Goal: Communication & Community: Answer question/provide support

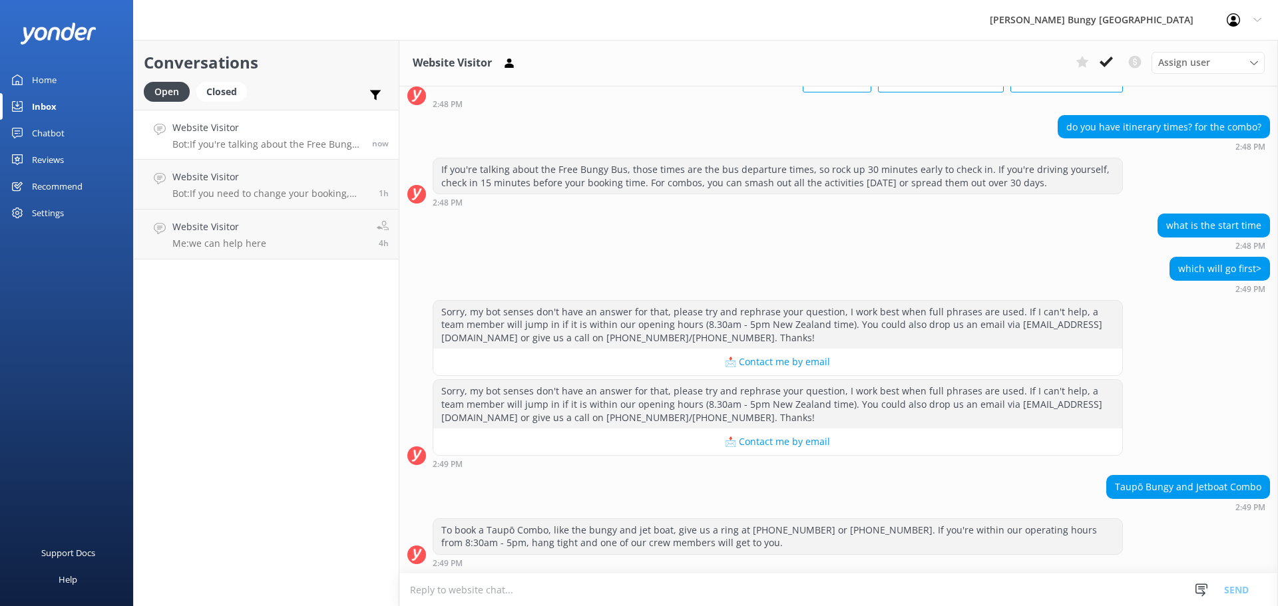
scroll to position [93, 0]
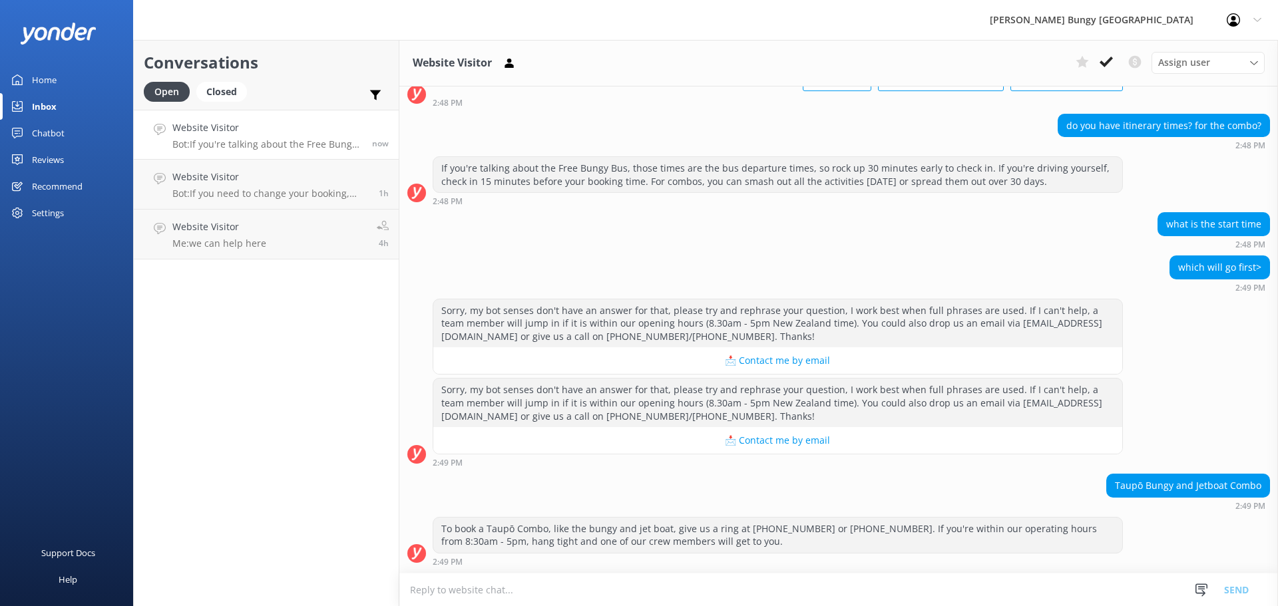
click at [683, 594] on textarea at bounding box center [838, 590] width 879 height 33
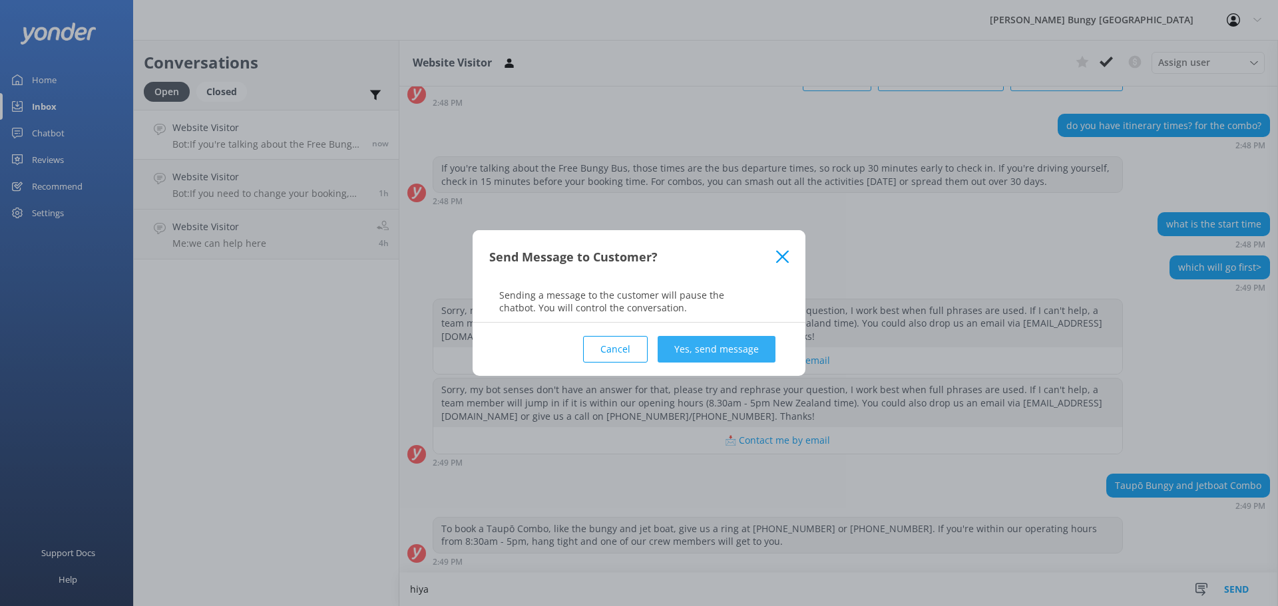
type textarea "hiya"
click at [676, 356] on button "Yes, send message" at bounding box center [717, 349] width 118 height 27
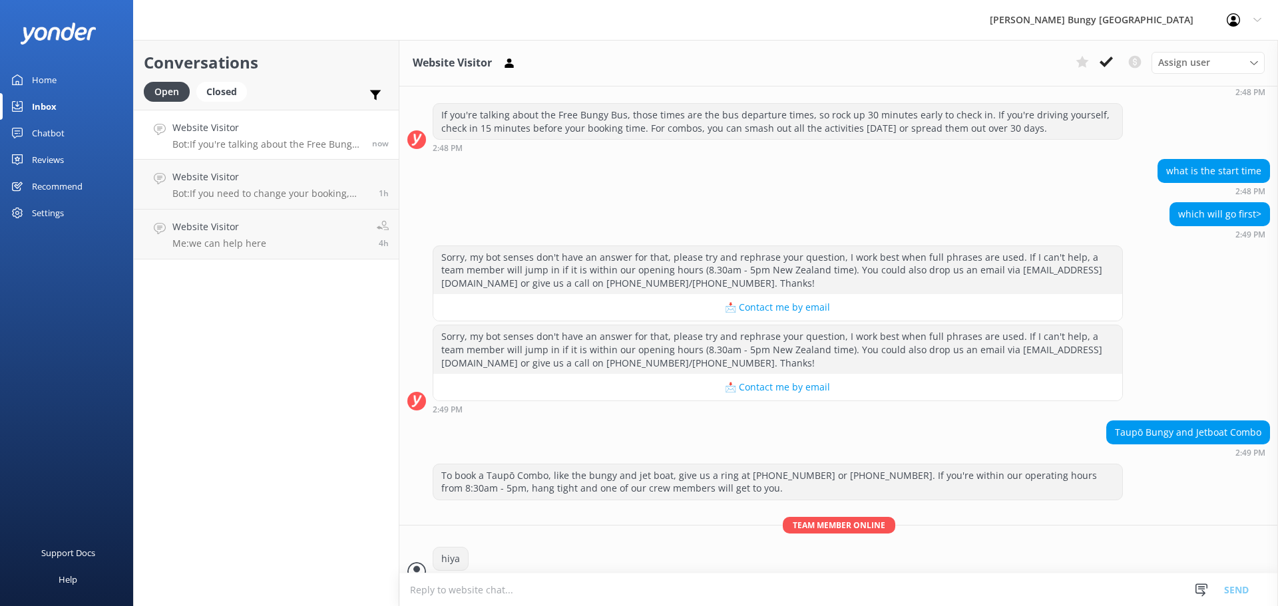
scroll to position [164, 0]
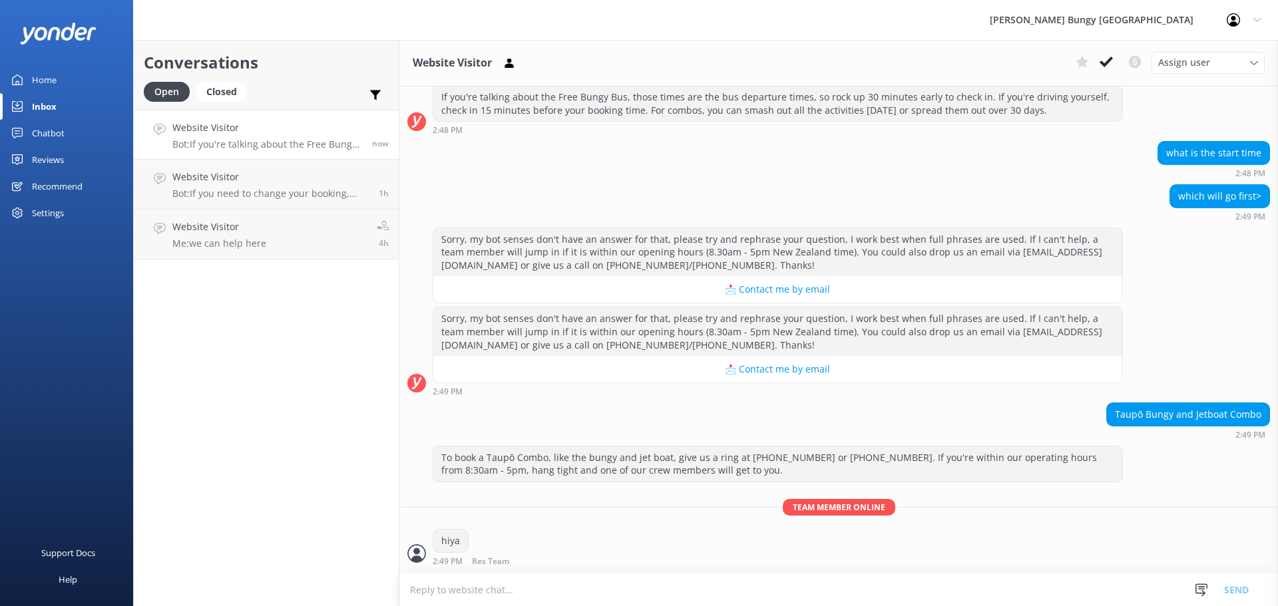
click at [725, 584] on textarea at bounding box center [838, 590] width 879 height 33
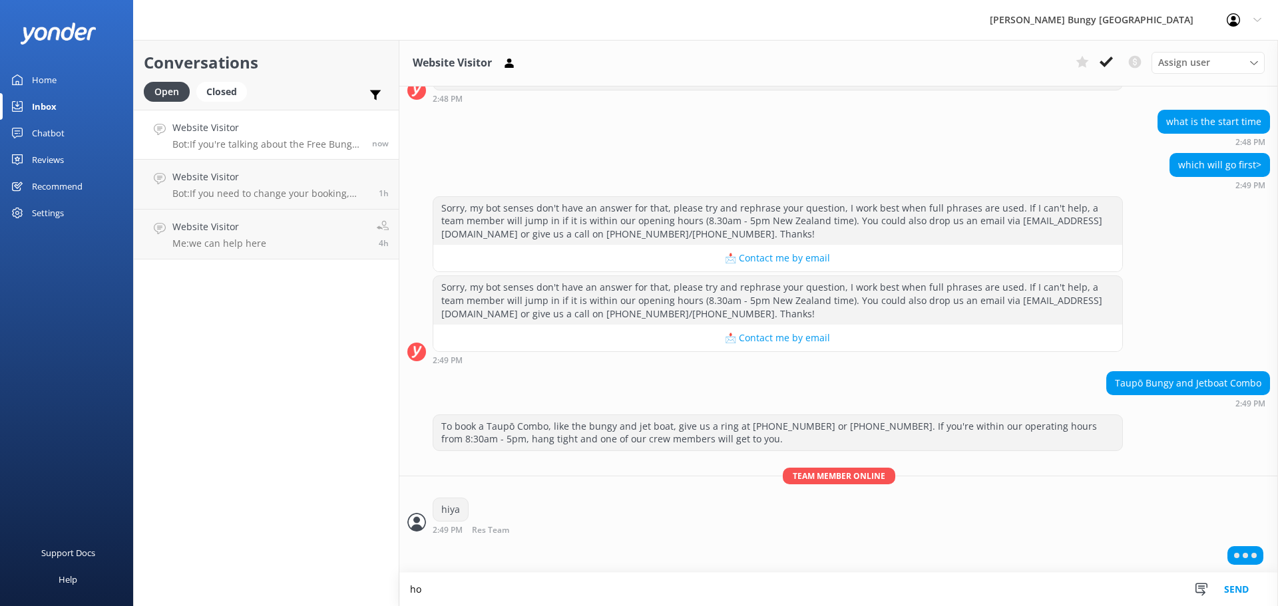
scroll to position [196, 0]
type textarea "h"
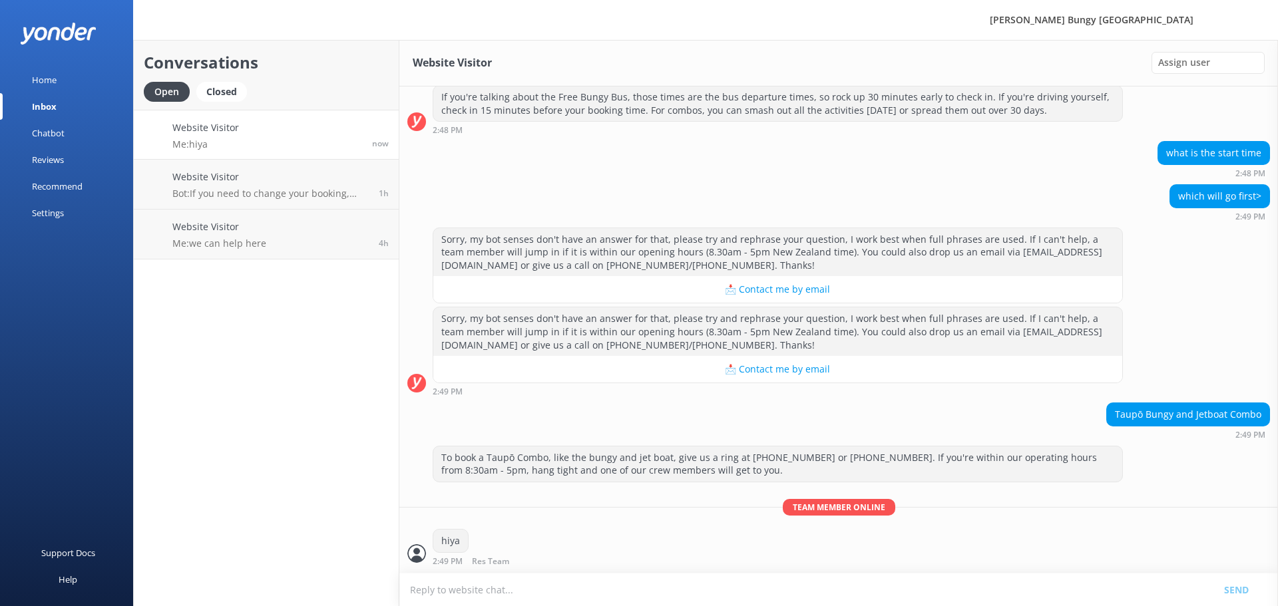
scroll to position [207, 0]
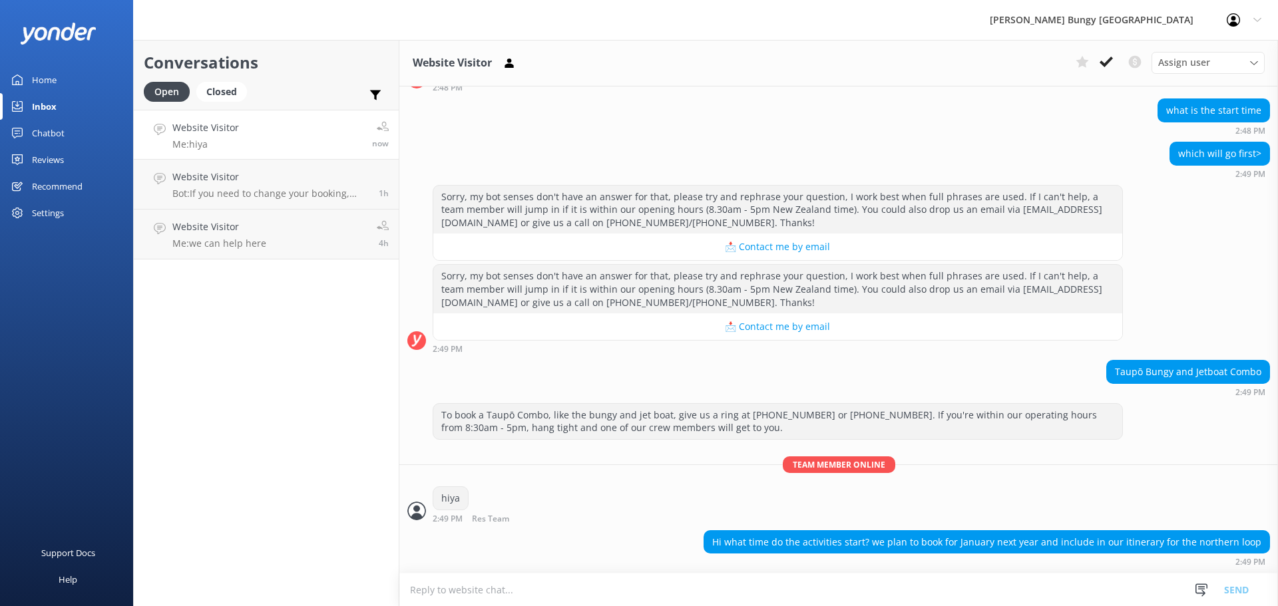
click at [807, 587] on textarea at bounding box center [838, 590] width 879 height 33
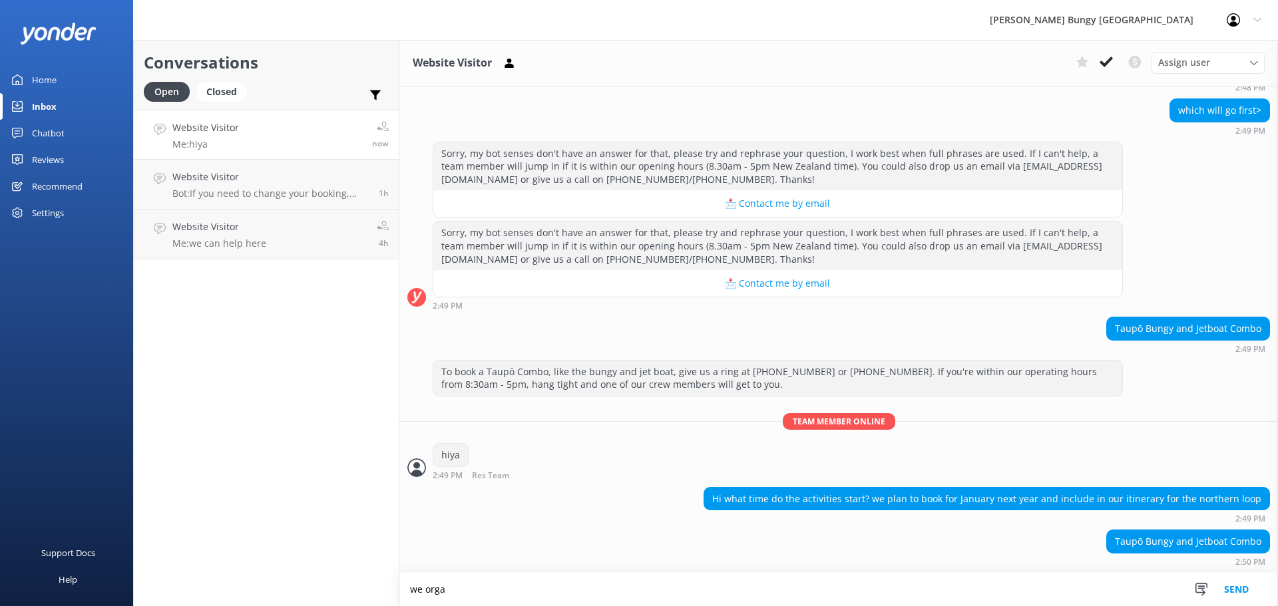
scroll to position [251, 0]
type textarea "we organise timings with you when you are ready to book"
click at [807, 587] on textarea at bounding box center [838, 590] width 879 height 33
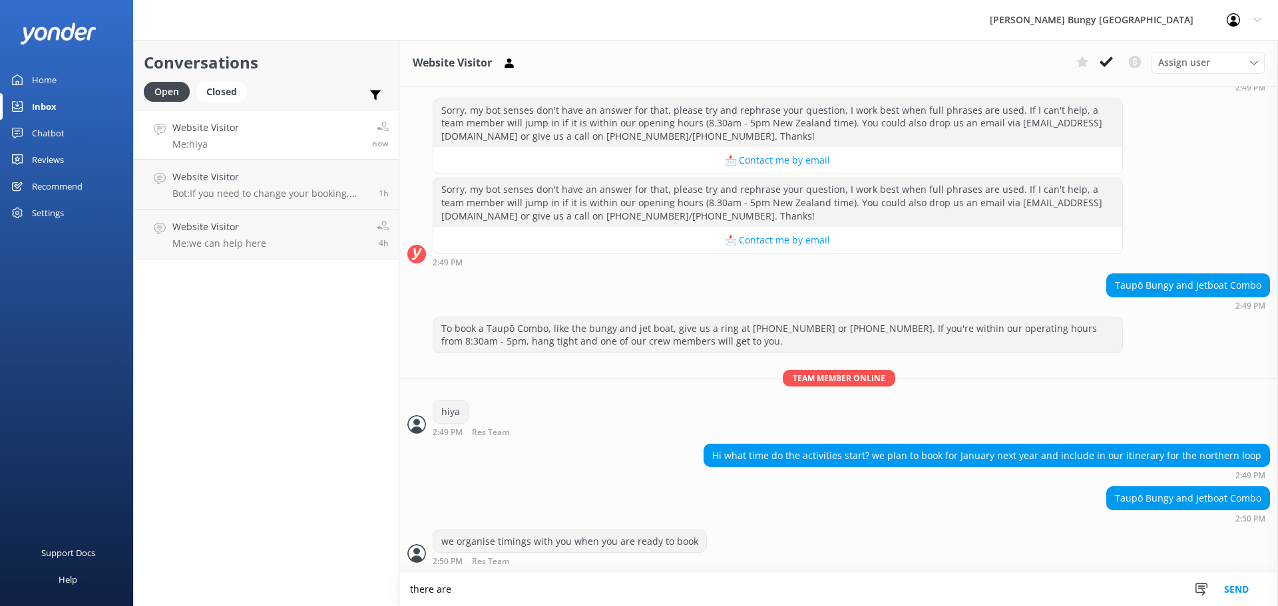
scroll to position [294, 0]
type textarea "there are a variety"
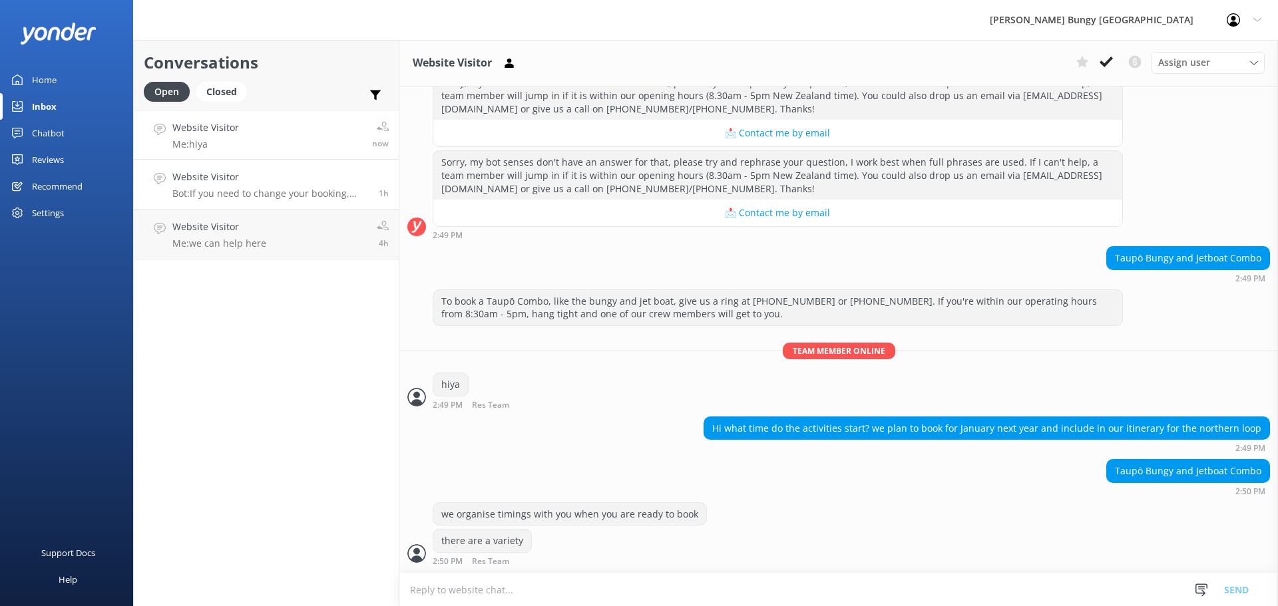
click at [293, 194] on p "Bot: If you need to change your booking, give us a call on 0800 286 4958 or +64…" at bounding box center [270, 194] width 196 height 12
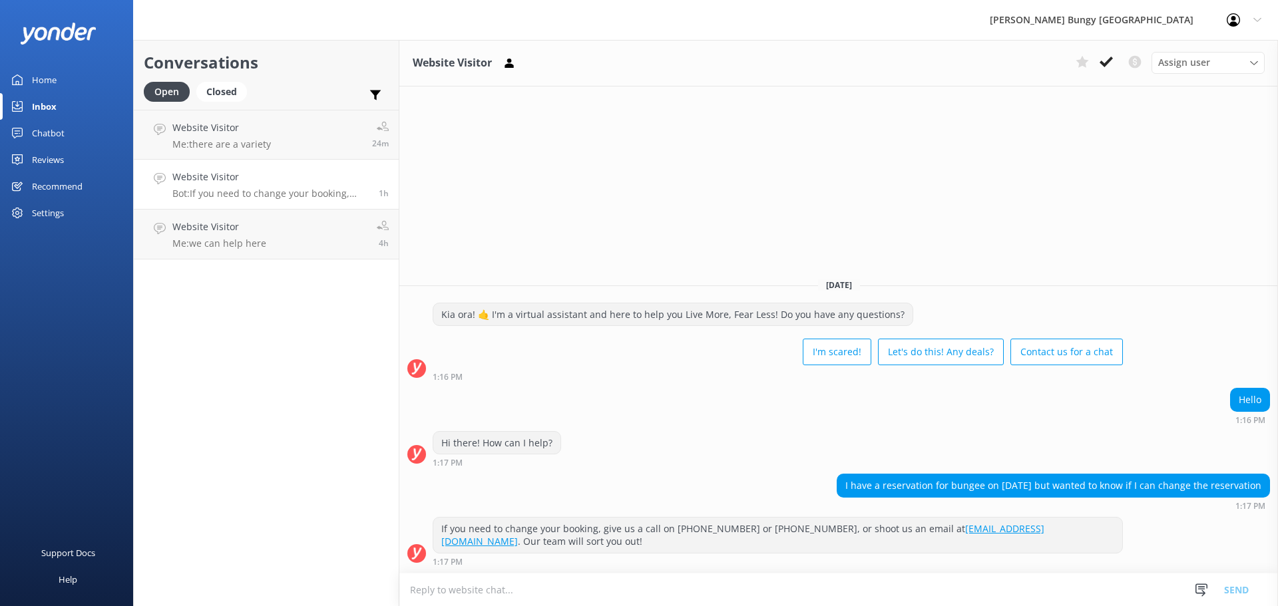
click at [349, 180] on h4 "Website Visitor" at bounding box center [270, 177] width 196 height 15
click at [347, 154] on link "Website Visitor Me: there are a variety 24m" at bounding box center [266, 135] width 265 height 50
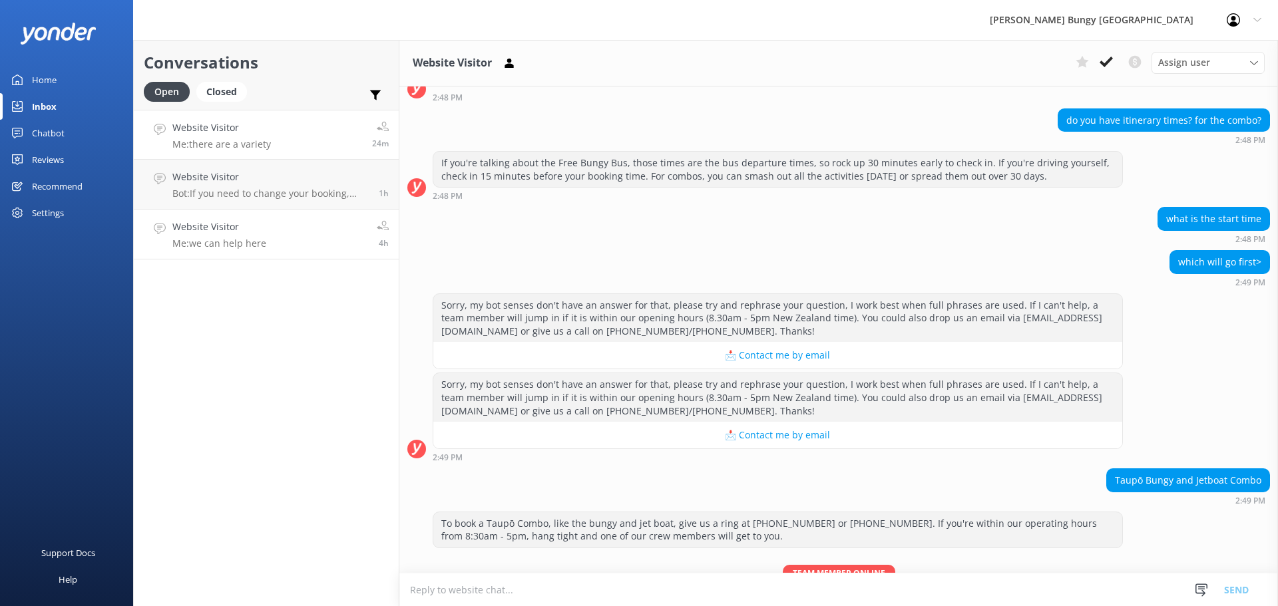
click at [331, 245] on link "Website Visitor Me: we can help here 4h" at bounding box center [266, 235] width 265 height 50
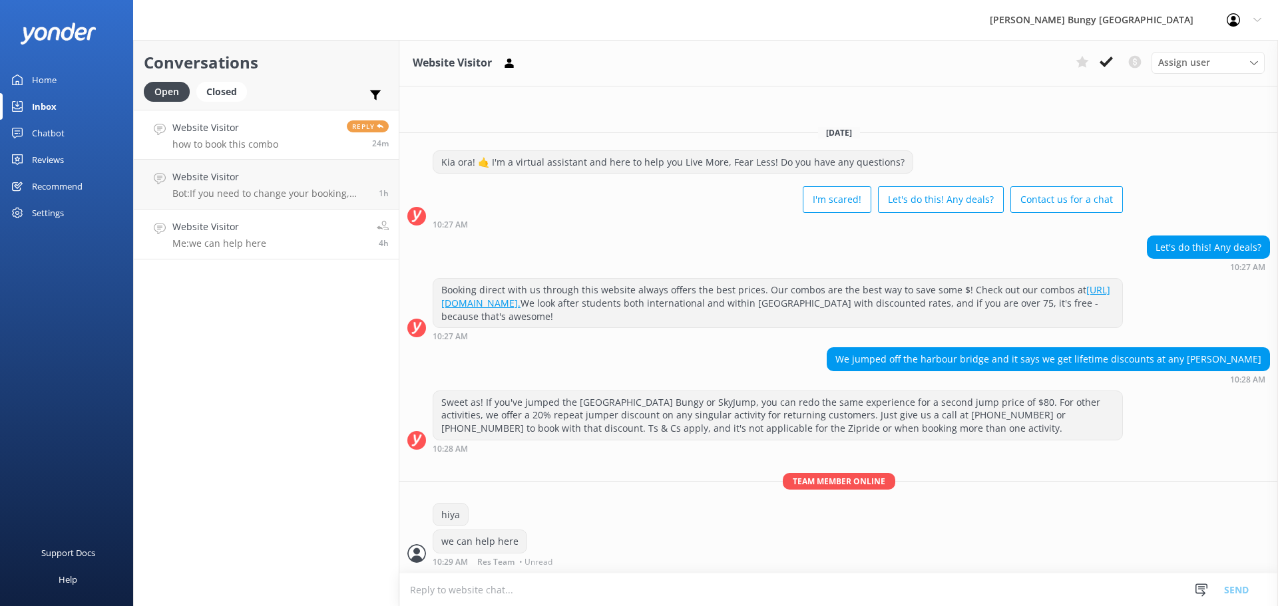
click at [323, 146] on link "Website Visitor how to book this combo Reply 24m" at bounding box center [266, 135] width 265 height 50
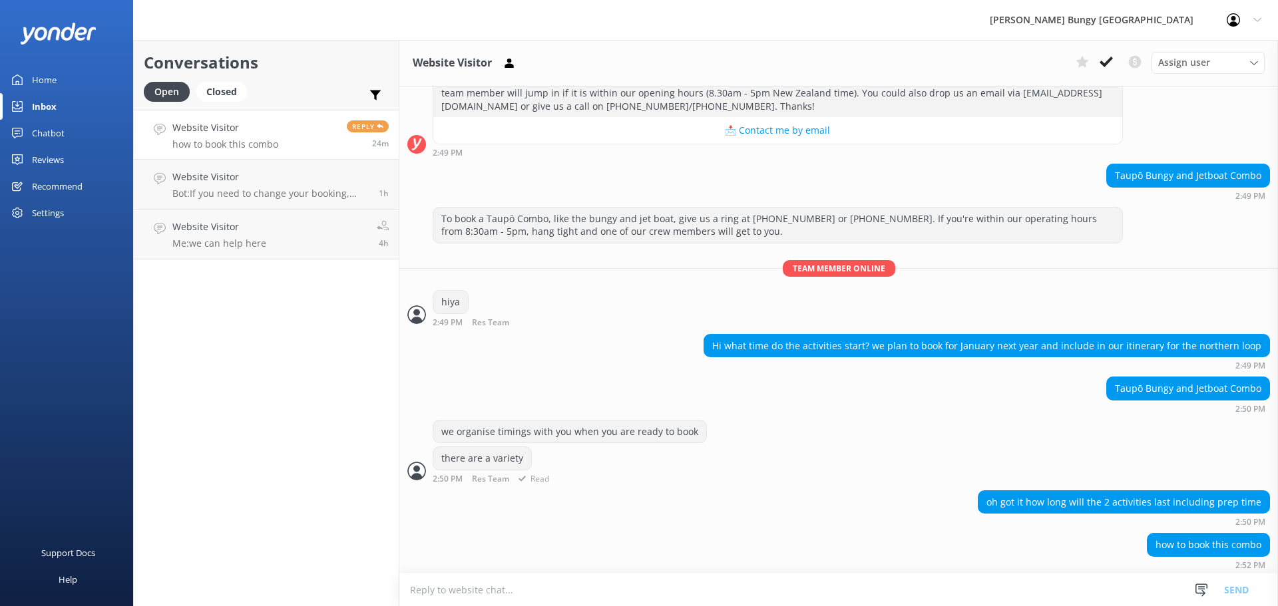
scroll to position [407, 0]
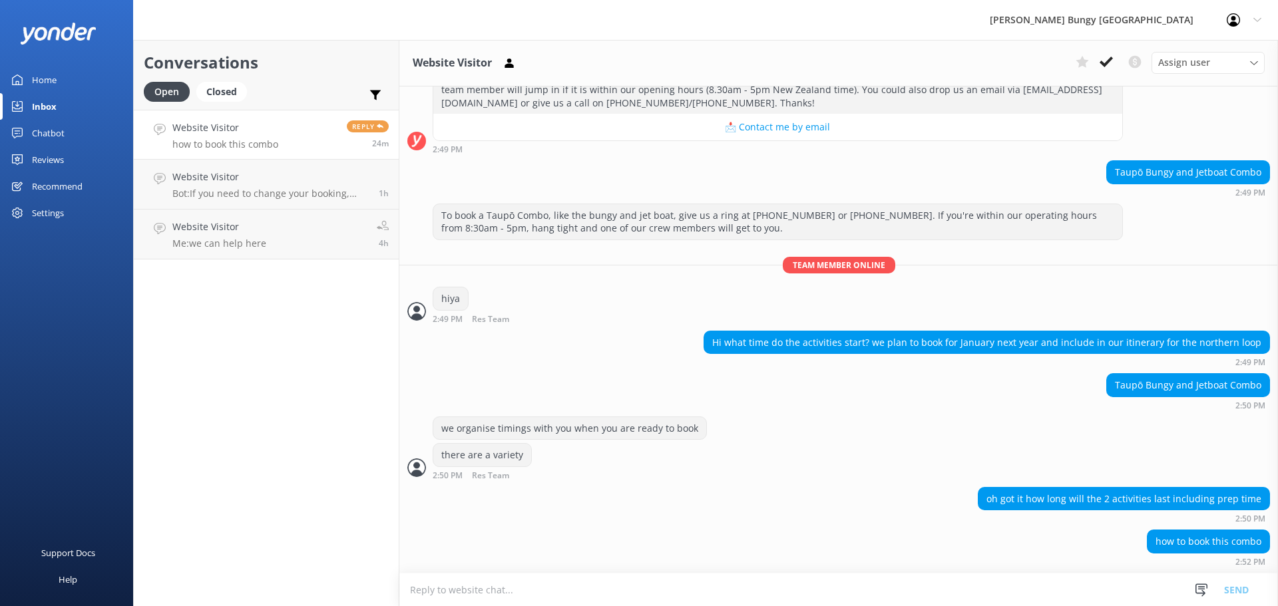
click at [887, 596] on textarea at bounding box center [838, 590] width 879 height 33
click at [781, 486] on div "we organise timings with you when you are ready to book there are a variety 2:5…" at bounding box center [838, 452] width 879 height 71
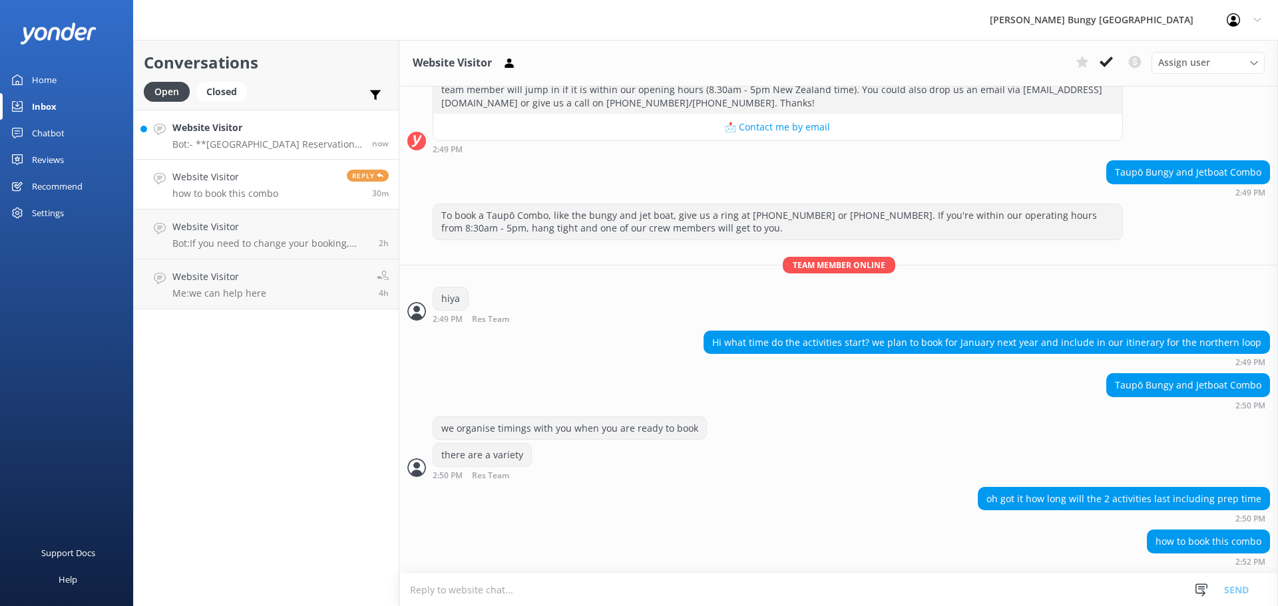
click at [254, 140] on p "Bot: - **Queenstown Reservations Office:** Open from 9am - 4.30pm. - **Auckland…" at bounding box center [267, 144] width 190 height 12
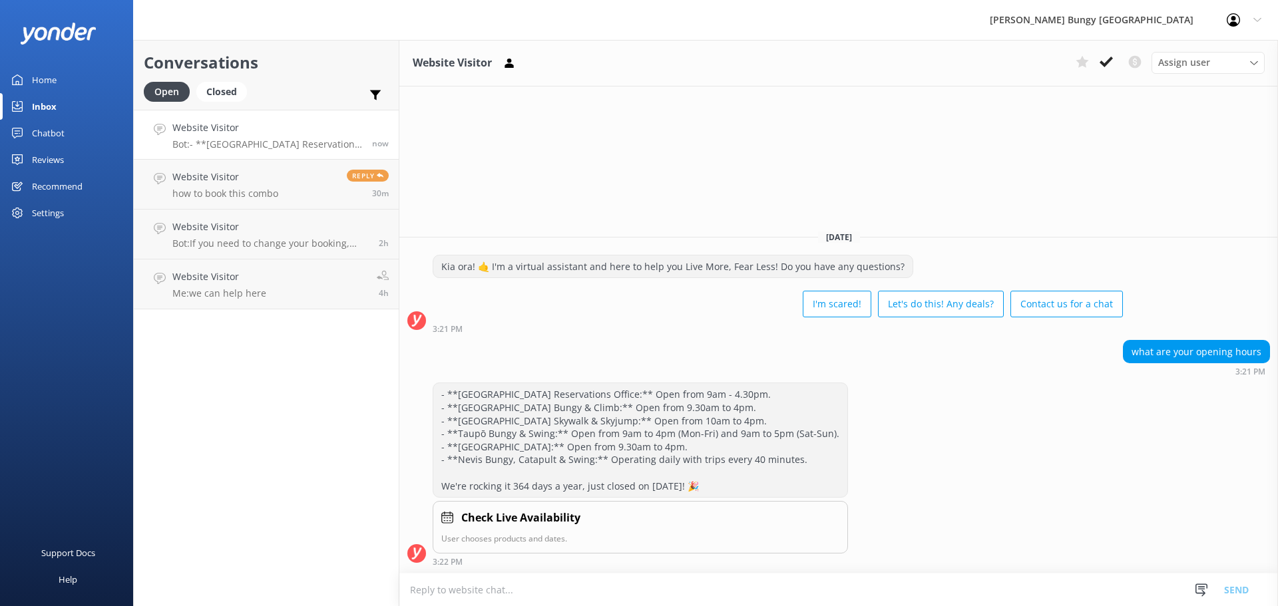
click at [1120, 599] on textarea at bounding box center [838, 590] width 879 height 33
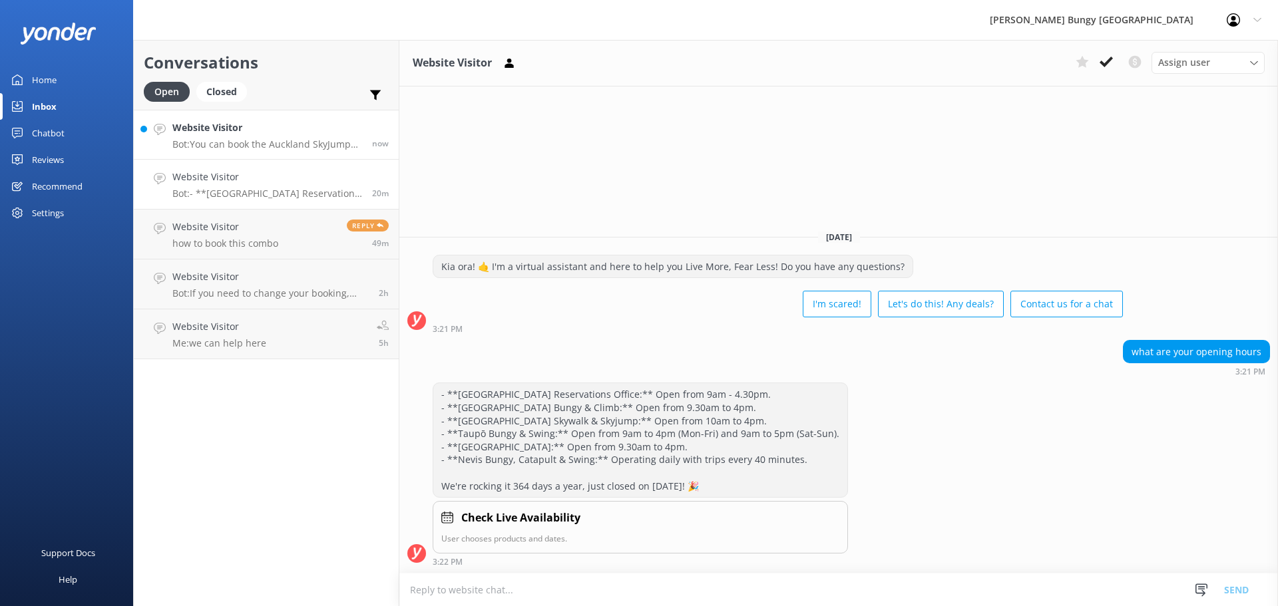
click at [266, 127] on h4 "Website Visitor" at bounding box center [267, 127] width 190 height 15
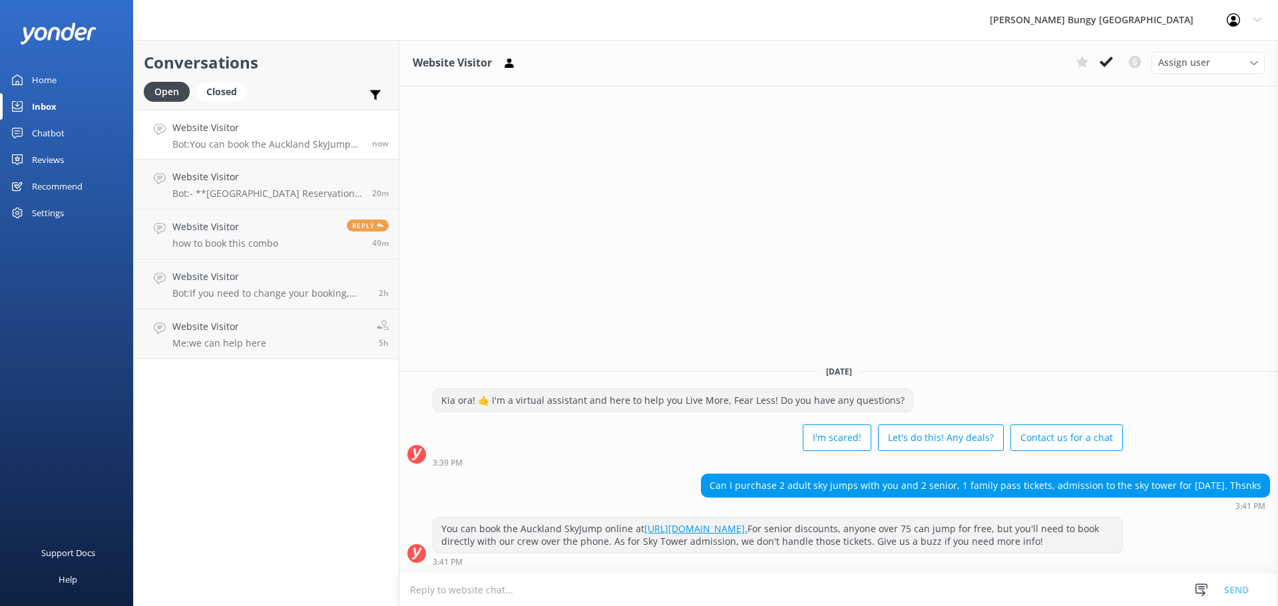
click at [658, 590] on textarea at bounding box center [838, 590] width 879 height 33
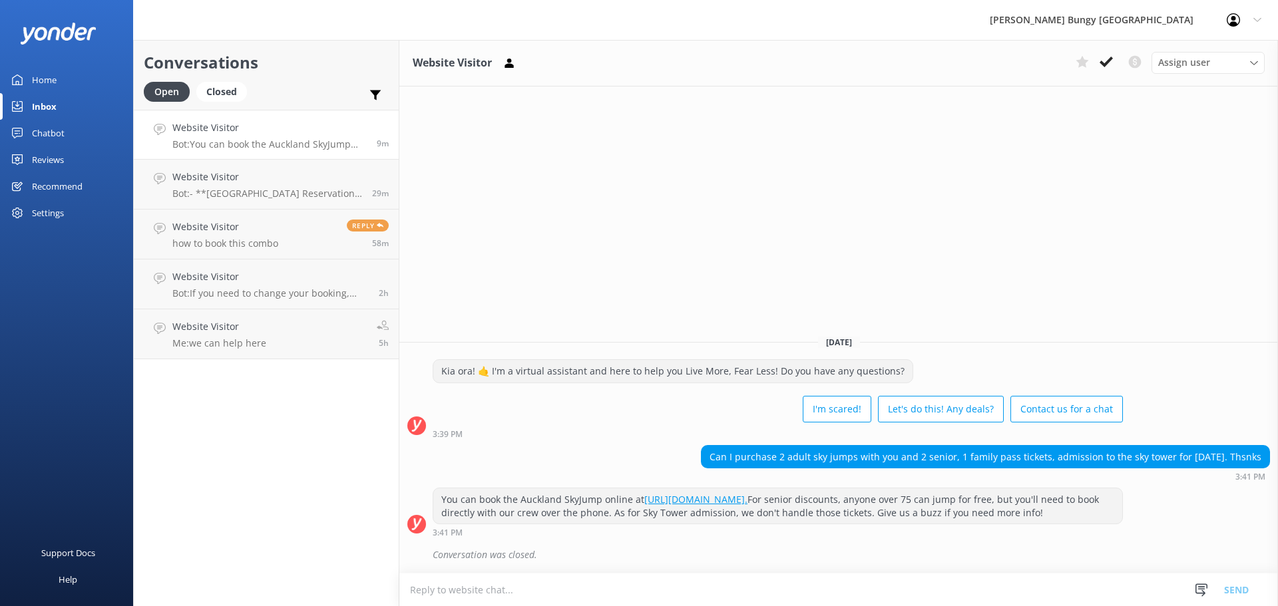
click at [200, 145] on p "Bot: You can book the Auckland SkyJump online at https://www.bungy.co.nz/auckla…" at bounding box center [269, 144] width 194 height 12
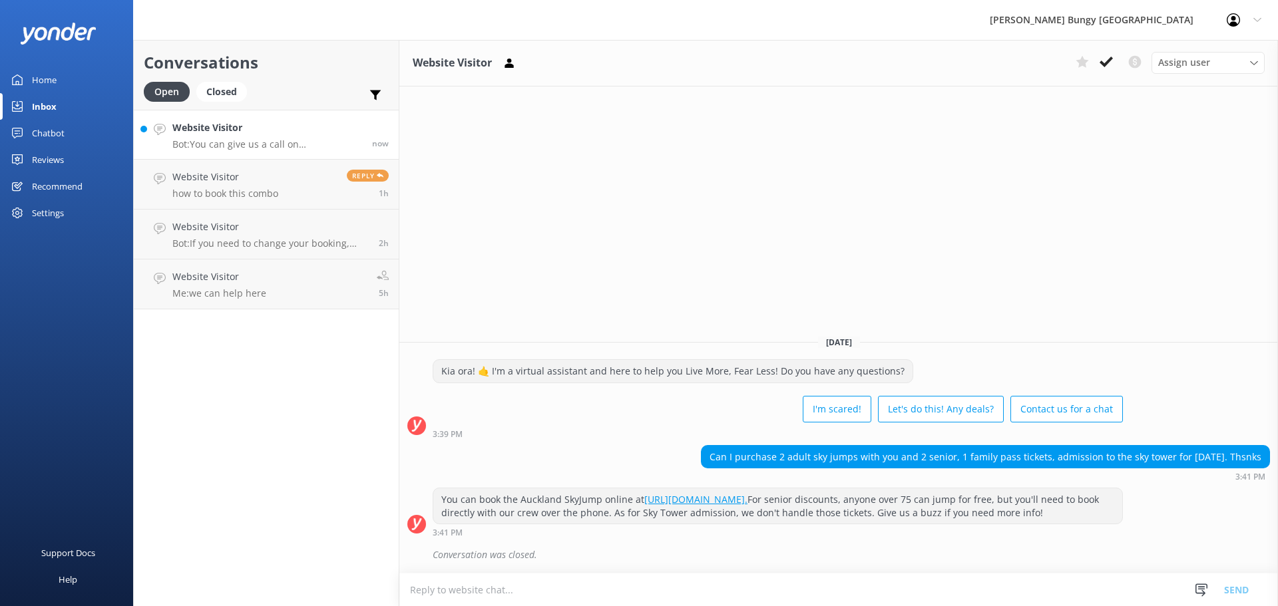
click at [299, 142] on p "Bot: You can give us a call on 0800 286 4958 or +64 3 450 1300 to chat with a c…" at bounding box center [267, 144] width 190 height 12
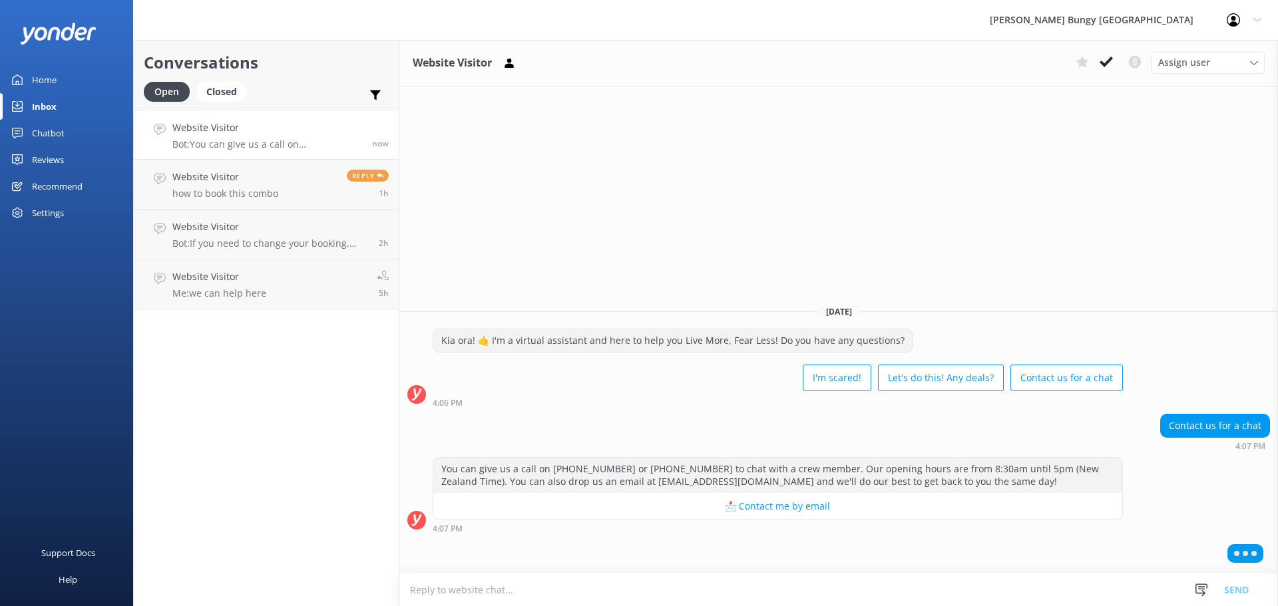
type textarea "b"
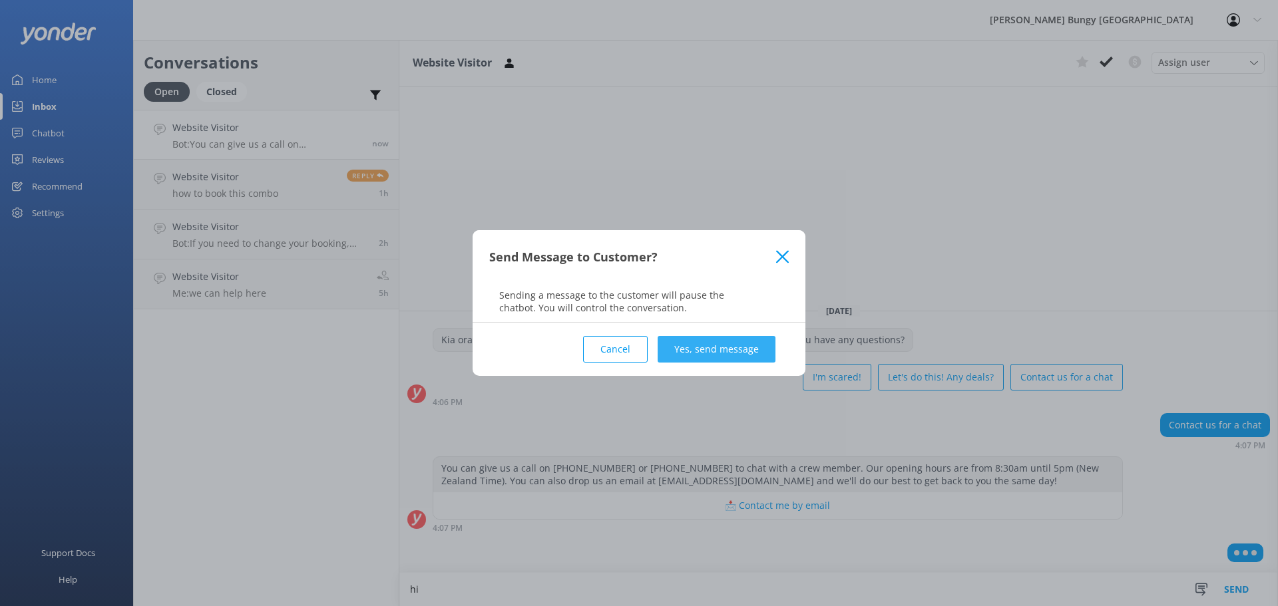
type textarea "hi"
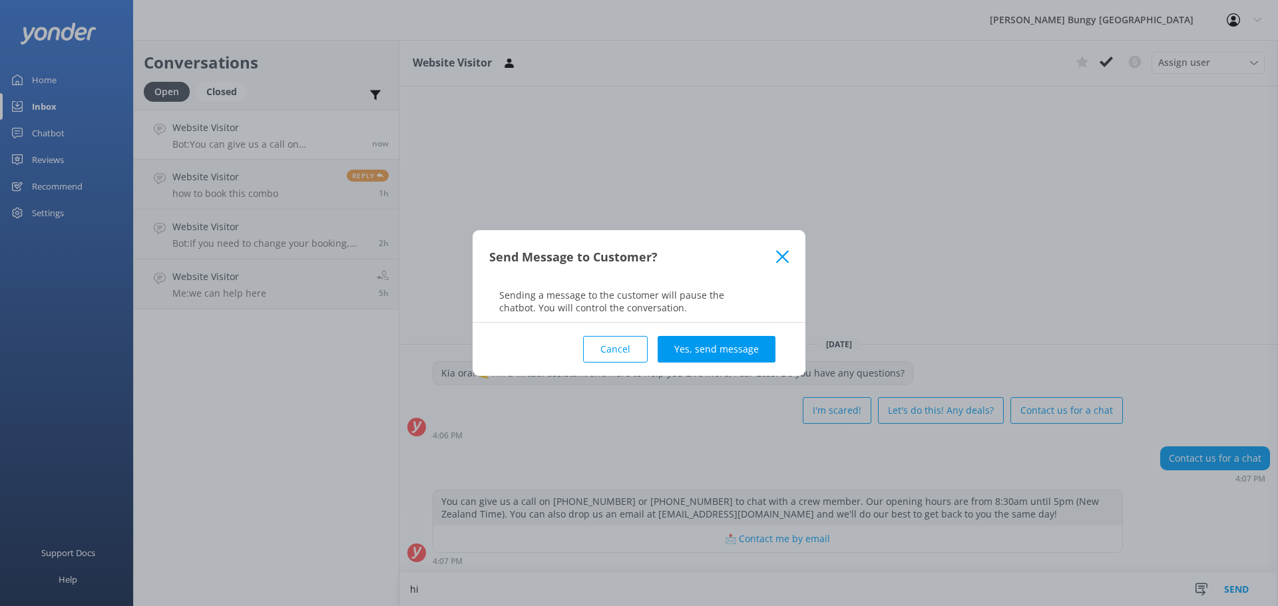
drag, startPoint x: 733, startPoint y: 355, endPoint x: 902, endPoint y: 571, distance: 274.0
click at [902, 571] on div "Send Message to Customer? Sending a message to the customer will pause the chat…" at bounding box center [639, 303] width 1278 height 606
click at [755, 350] on button "Yes, send message" at bounding box center [717, 349] width 118 height 27
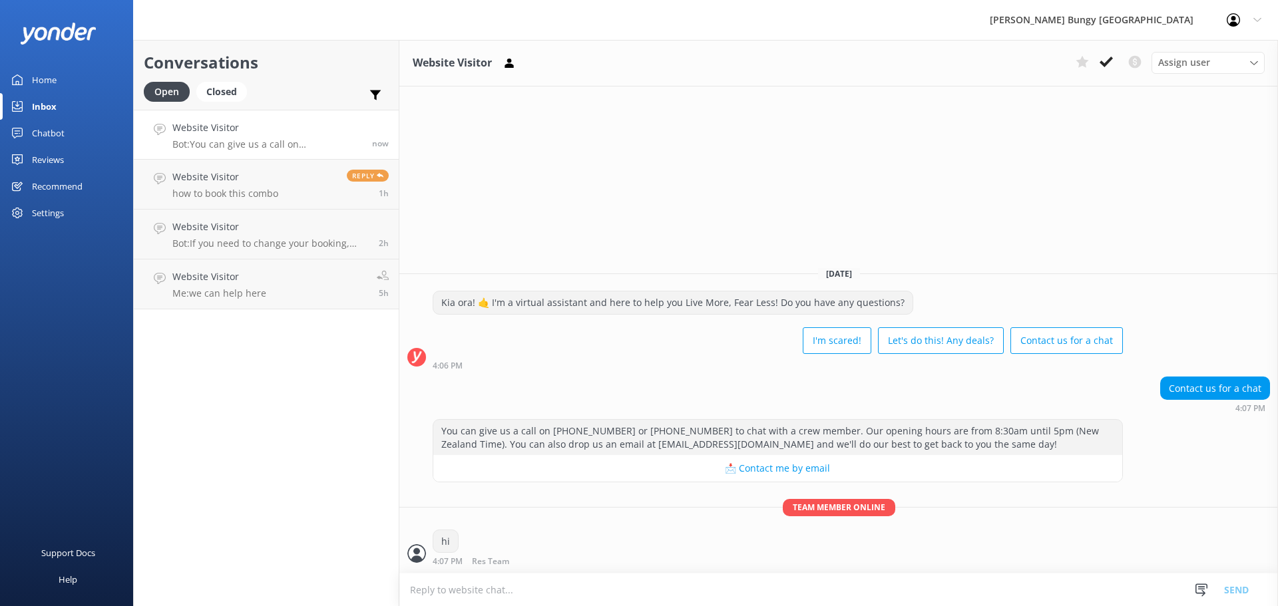
click at [1042, 599] on textarea at bounding box center [838, 590] width 879 height 33
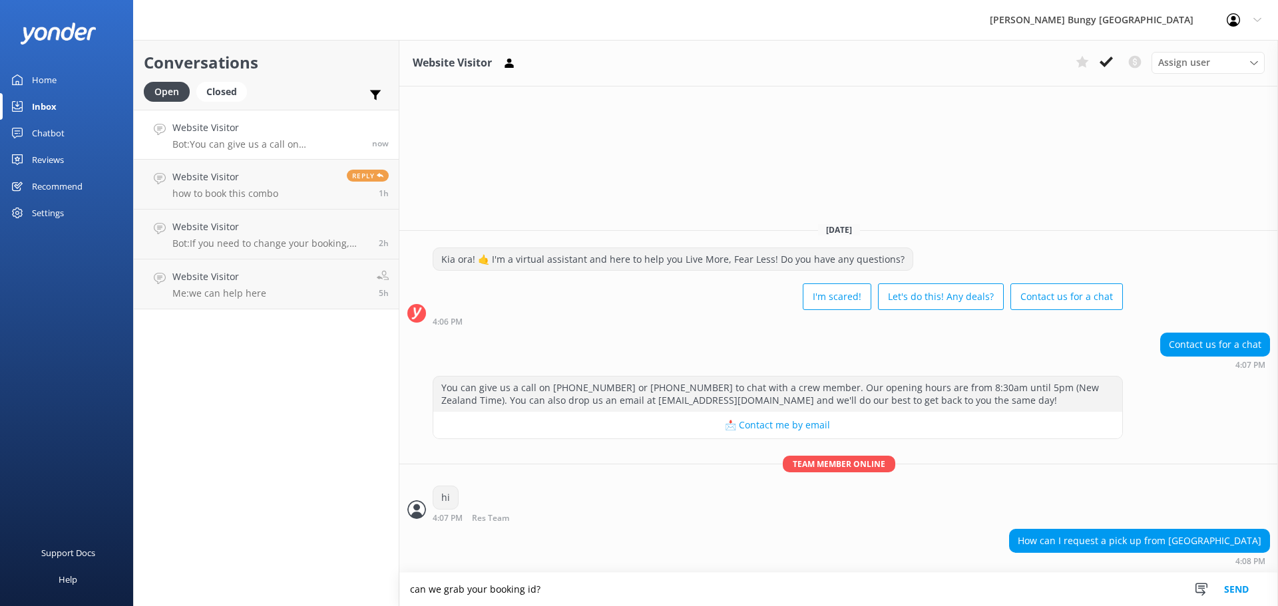
type textarea "can we grab your booking id?"
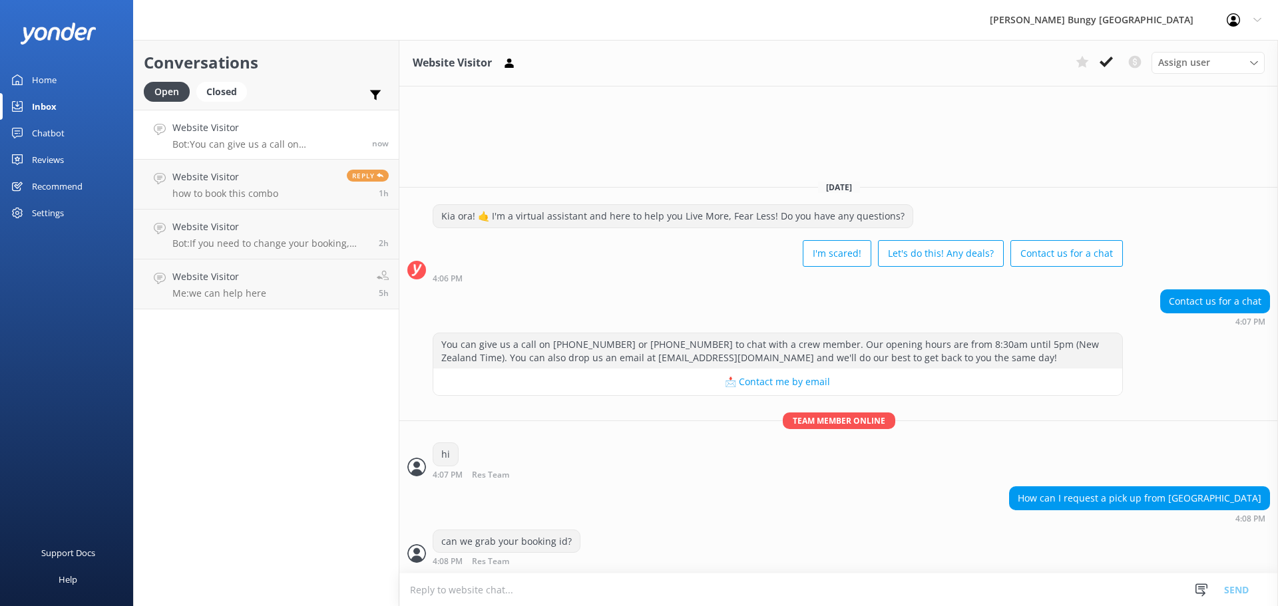
click at [1042, 599] on textarea at bounding box center [838, 590] width 879 height 33
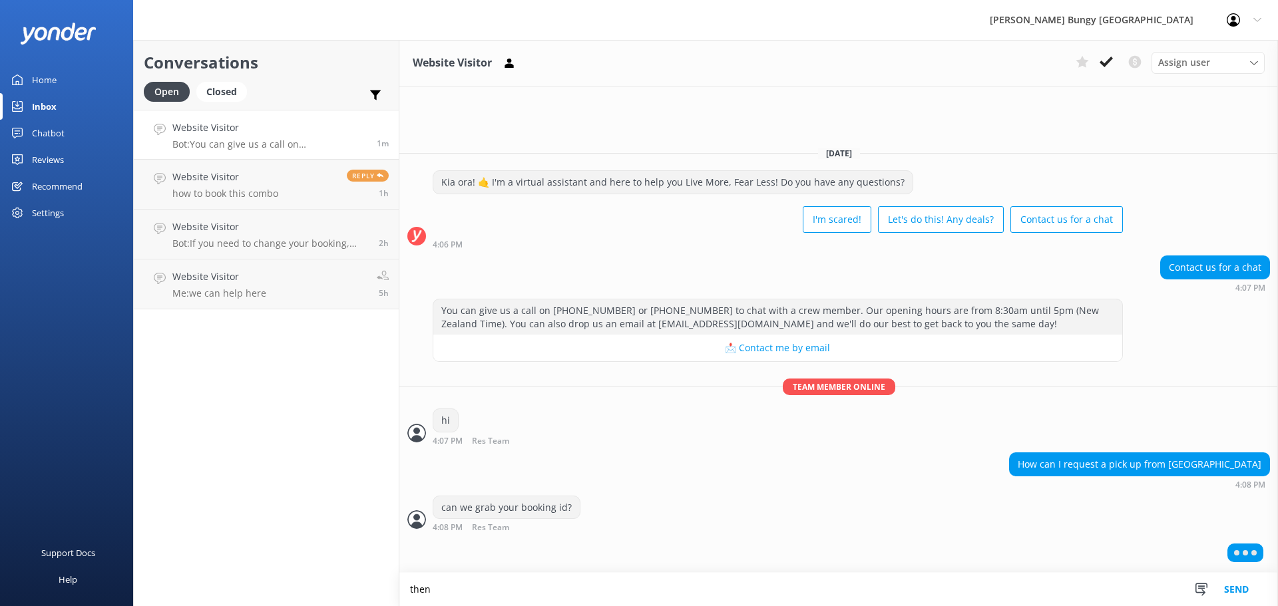
type textarea "then"
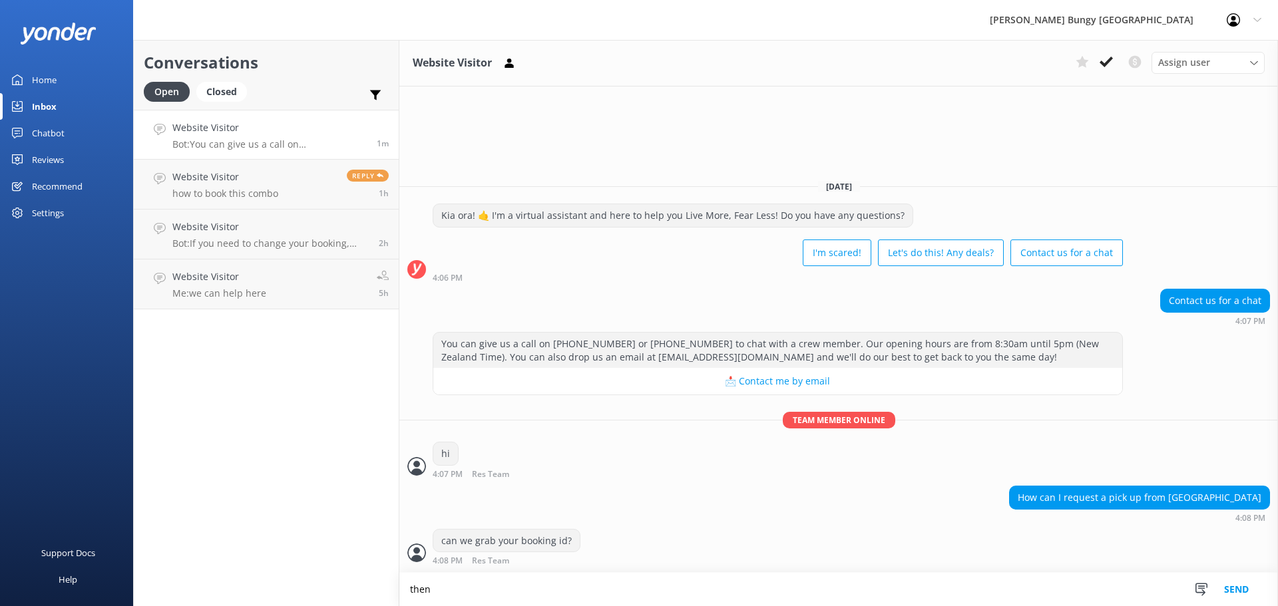
drag, startPoint x: 511, startPoint y: 590, endPoint x: 389, endPoint y: 566, distance: 124.7
click at [389, 566] on div "Conversations Open Closed Important Converted Assigned to me Unassigned Website…" at bounding box center [705, 323] width 1145 height 566
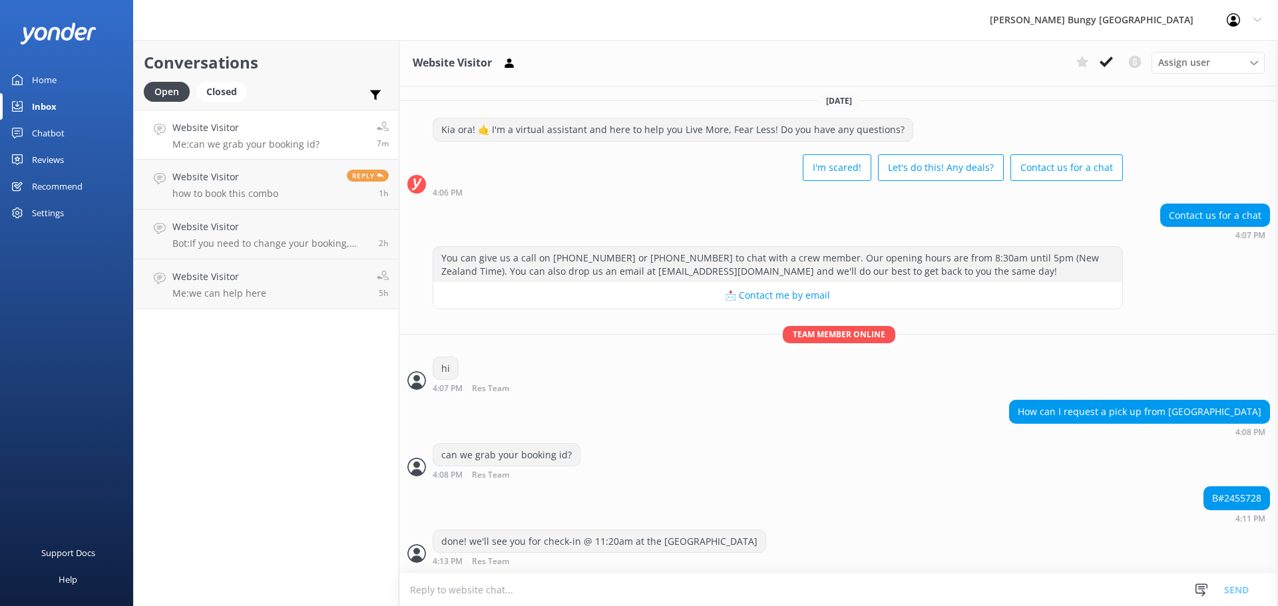
scroll to position [47, 0]
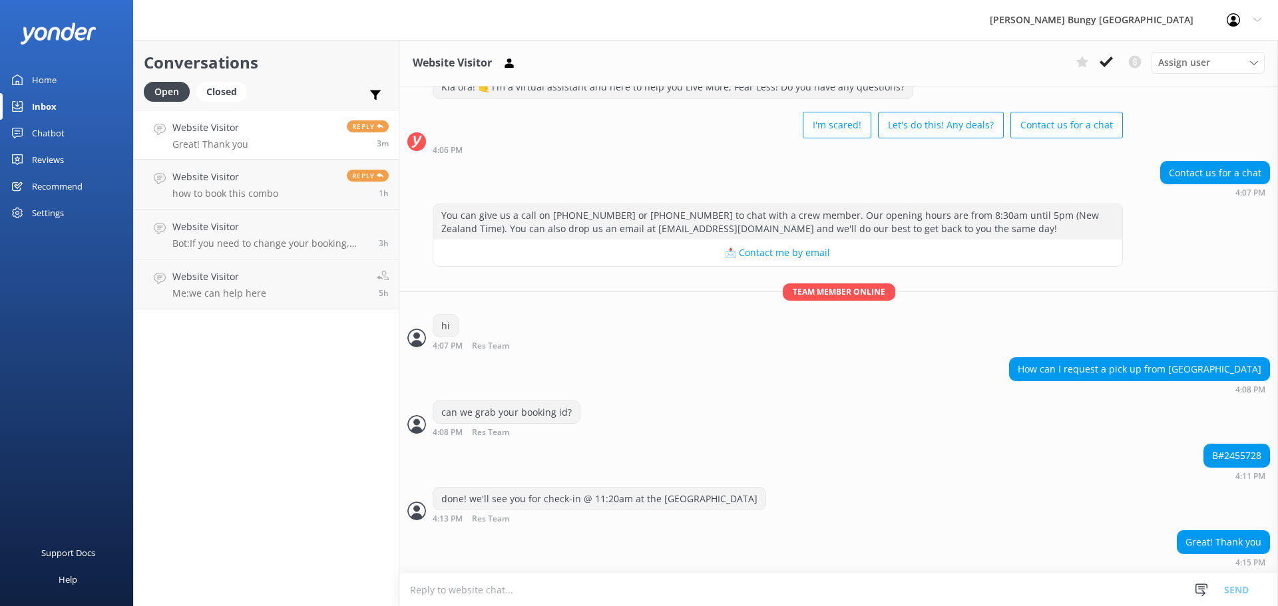
scroll to position [47, 0]
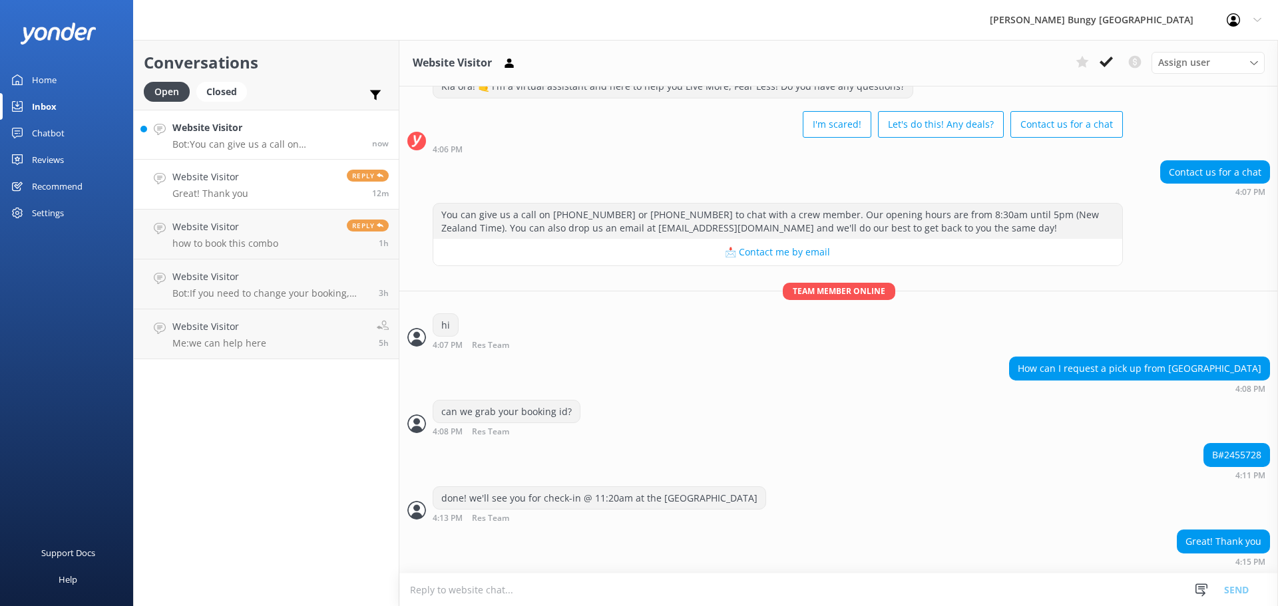
click at [208, 122] on h4 "Website Visitor" at bounding box center [267, 127] width 190 height 15
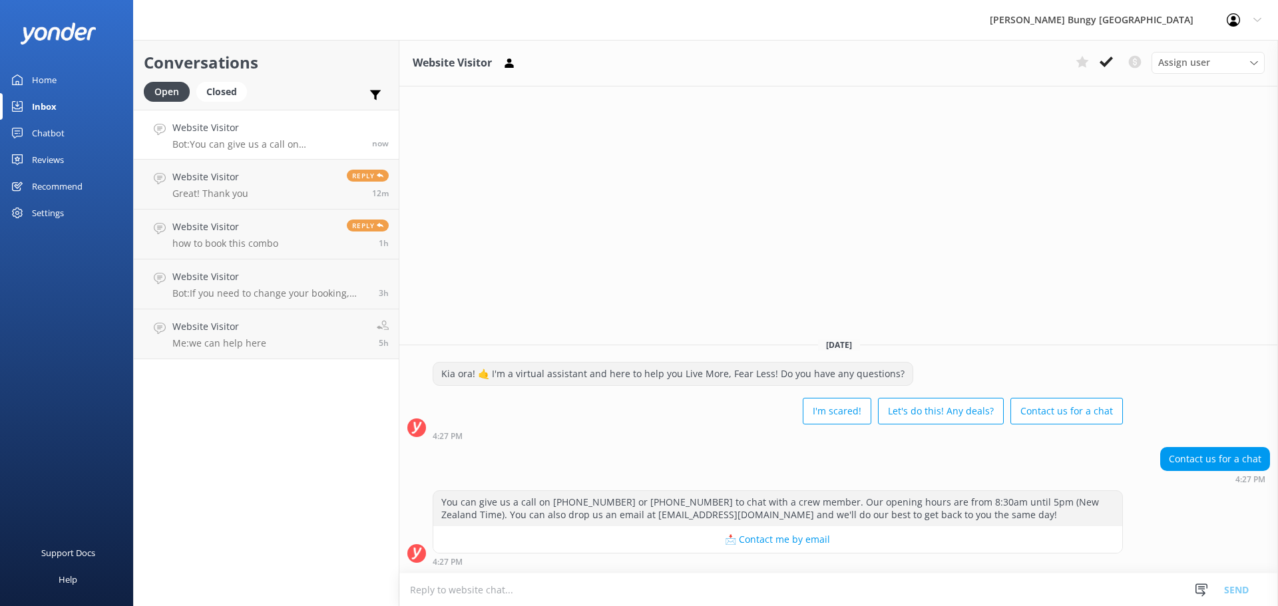
click at [948, 592] on textarea at bounding box center [838, 590] width 879 height 33
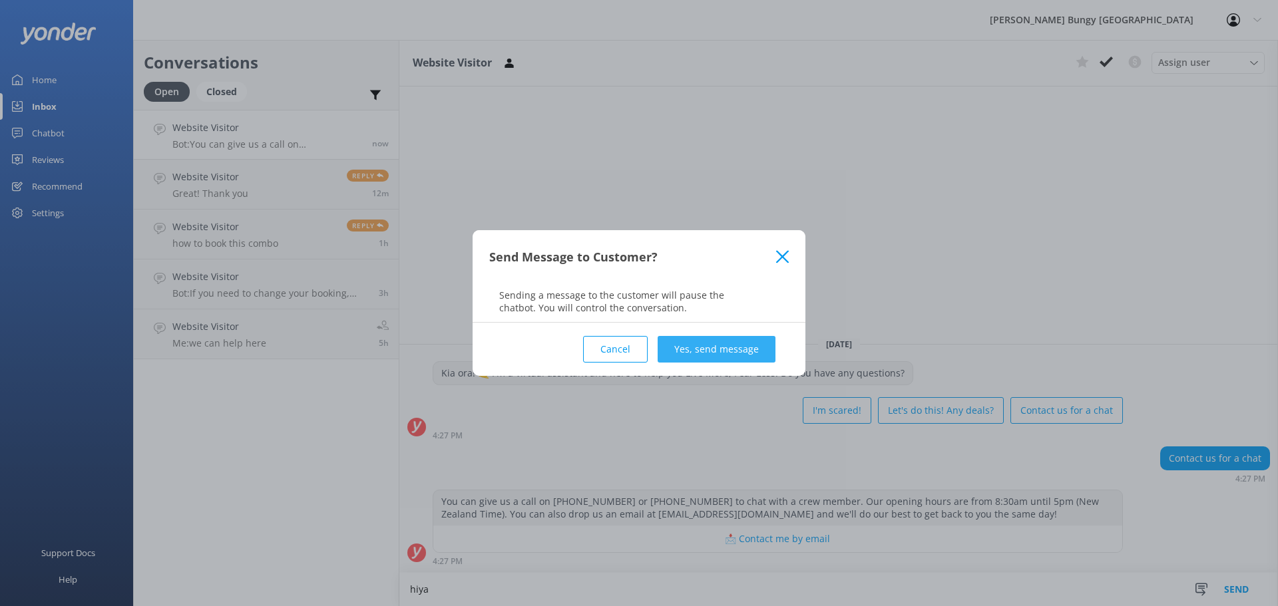
type textarea "hiya"
click at [701, 341] on button "Yes, send message" at bounding box center [717, 349] width 118 height 27
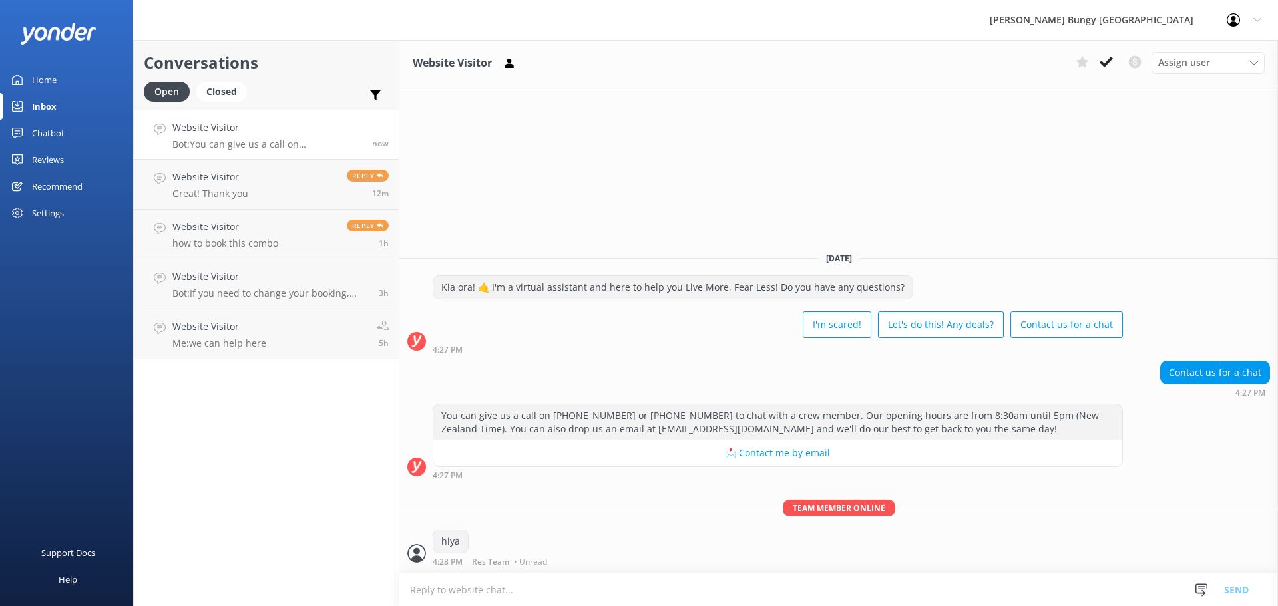
click at [614, 602] on textarea at bounding box center [838, 590] width 879 height 33
type textarea "how can we help?"
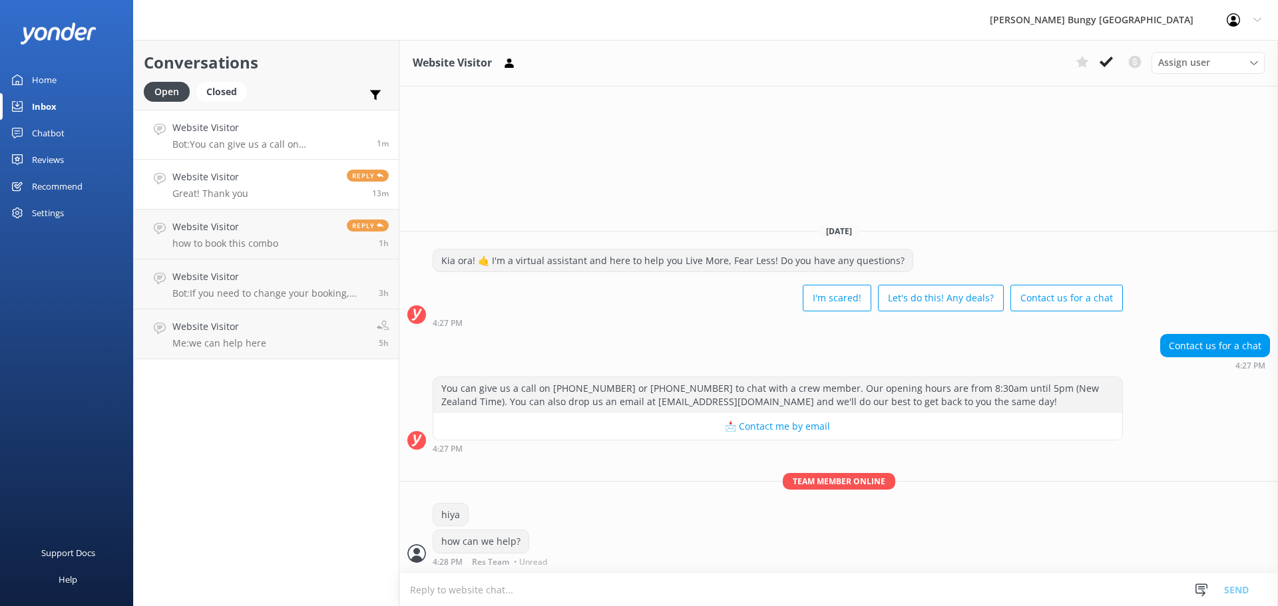
click at [168, 208] on link "Website Visitor Great! Thank you Reply 13m" at bounding box center [266, 185] width 265 height 50
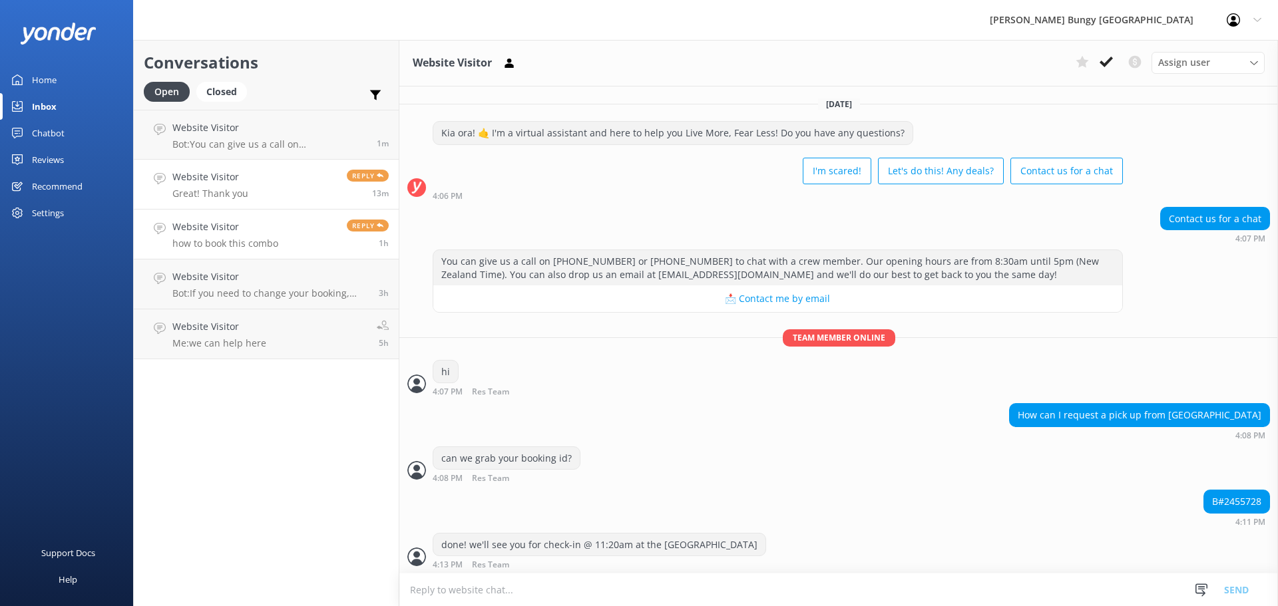
click at [221, 252] on link "Website Visitor how to book this combo Reply 1h" at bounding box center [266, 235] width 265 height 50
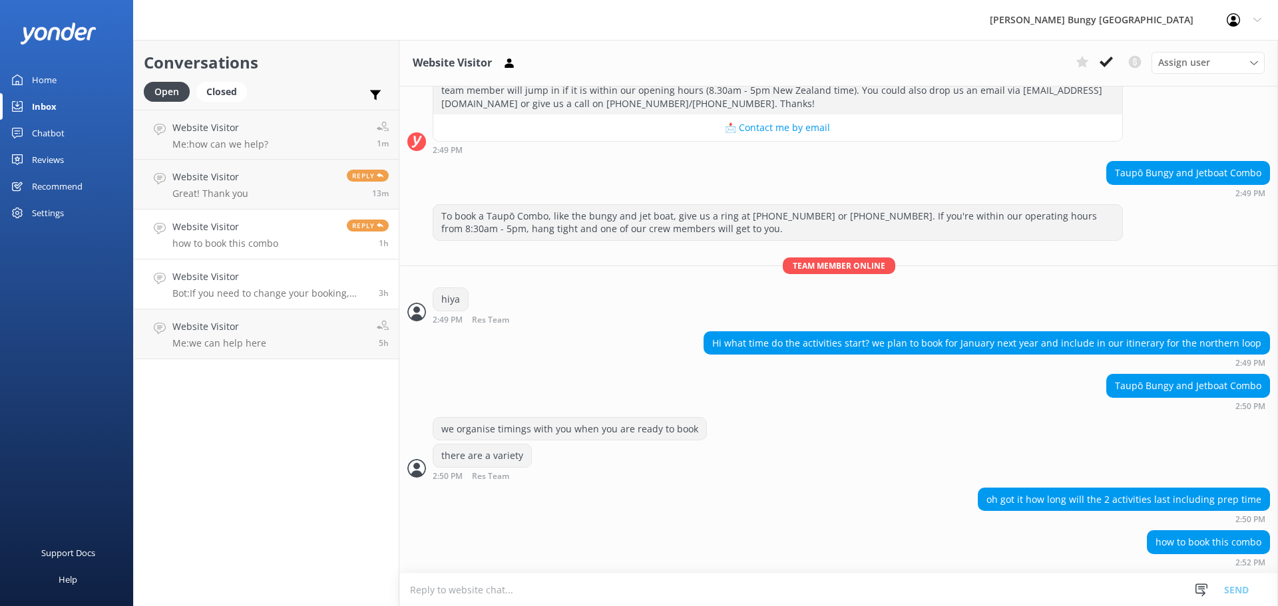
scroll to position [407, 0]
click at [242, 287] on div "Website Visitor Bot: If you need to change your booking, give us a call on 0800…" at bounding box center [270, 284] width 196 height 29
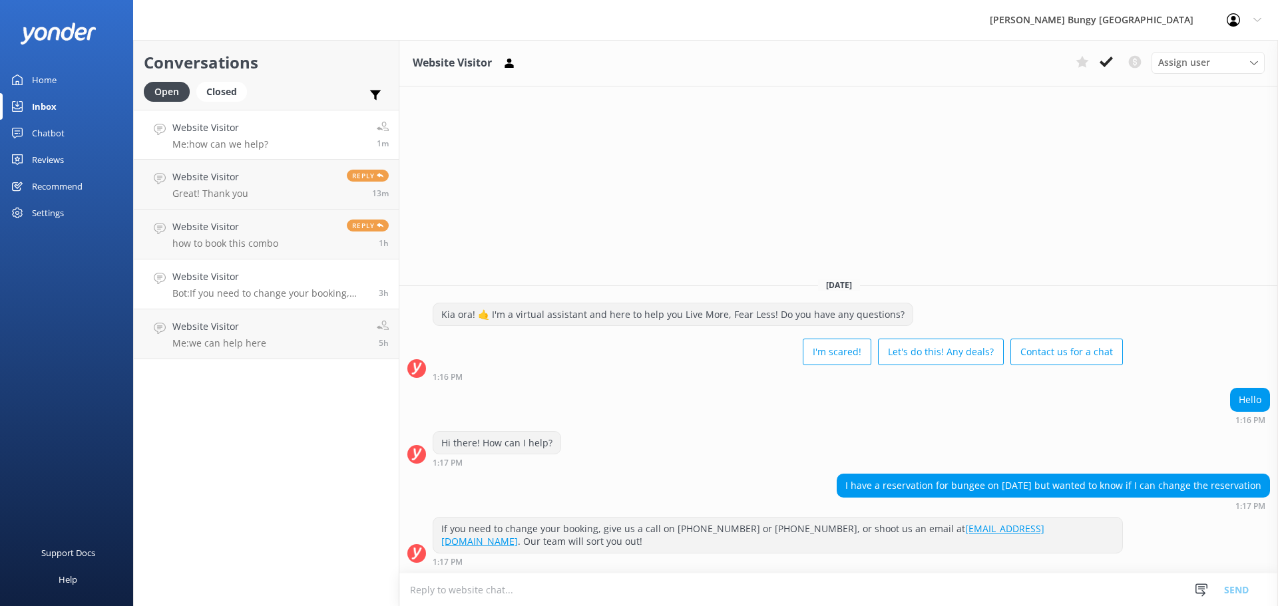
click at [175, 120] on h4 "Website Visitor" at bounding box center [220, 127] width 96 height 15
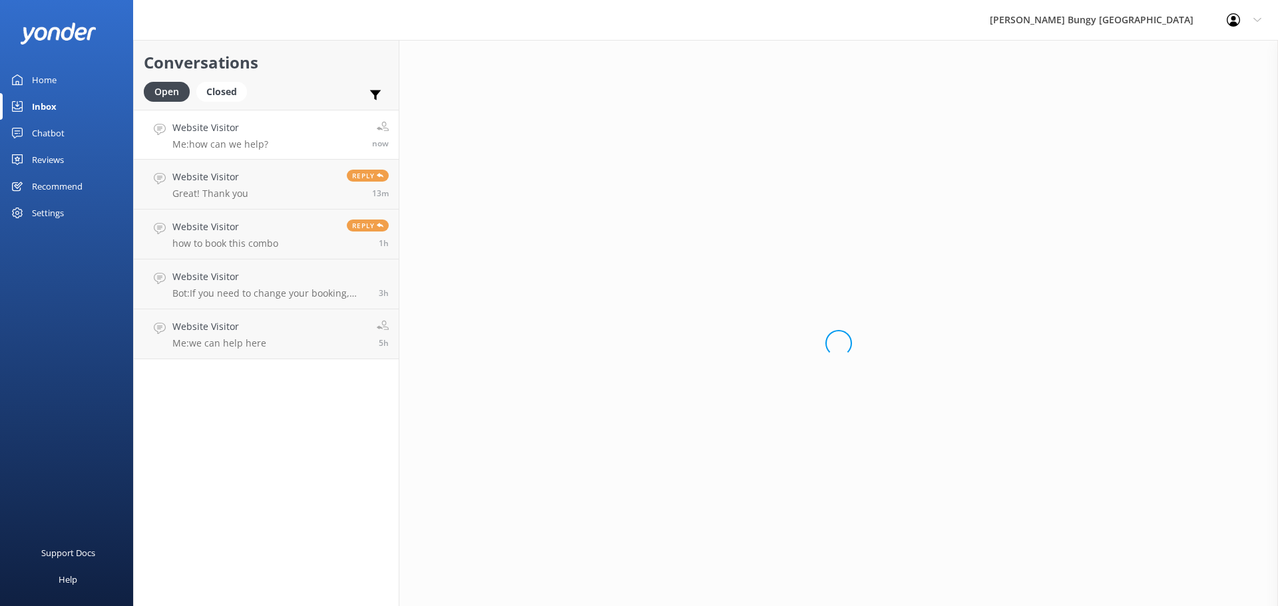
click at [721, 361] on div "Loading.." at bounding box center [838, 343] width 879 height 606
click at [256, 252] on link "Website Visitor how to book this combo Reply 1h" at bounding box center [266, 235] width 265 height 50
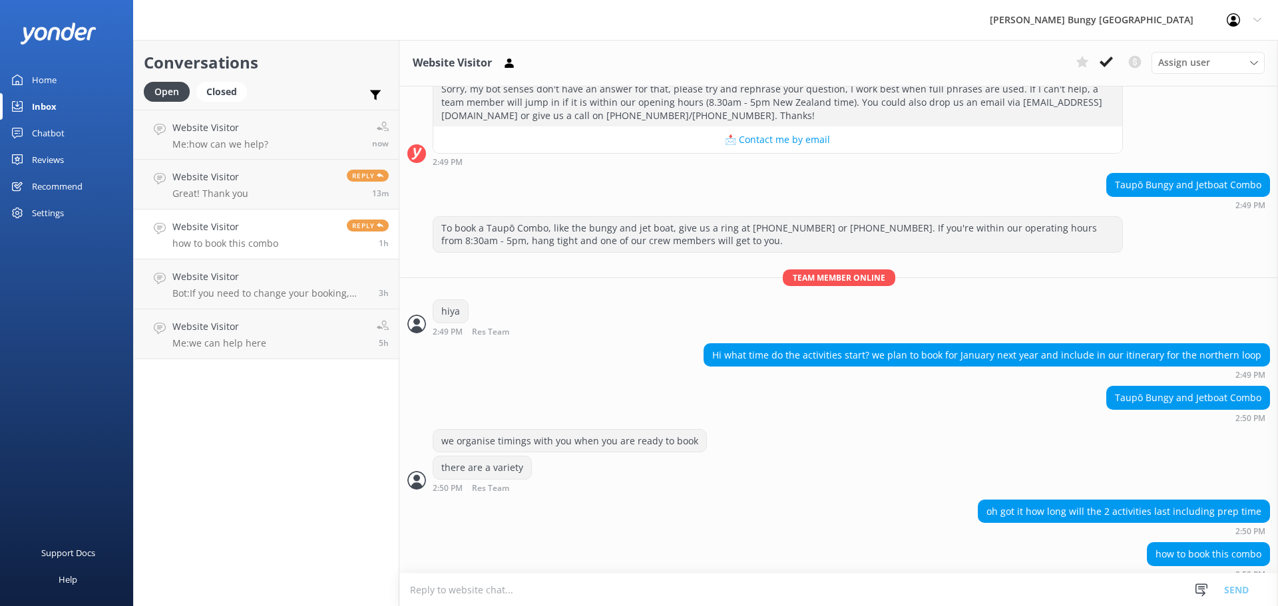
scroll to position [407, 0]
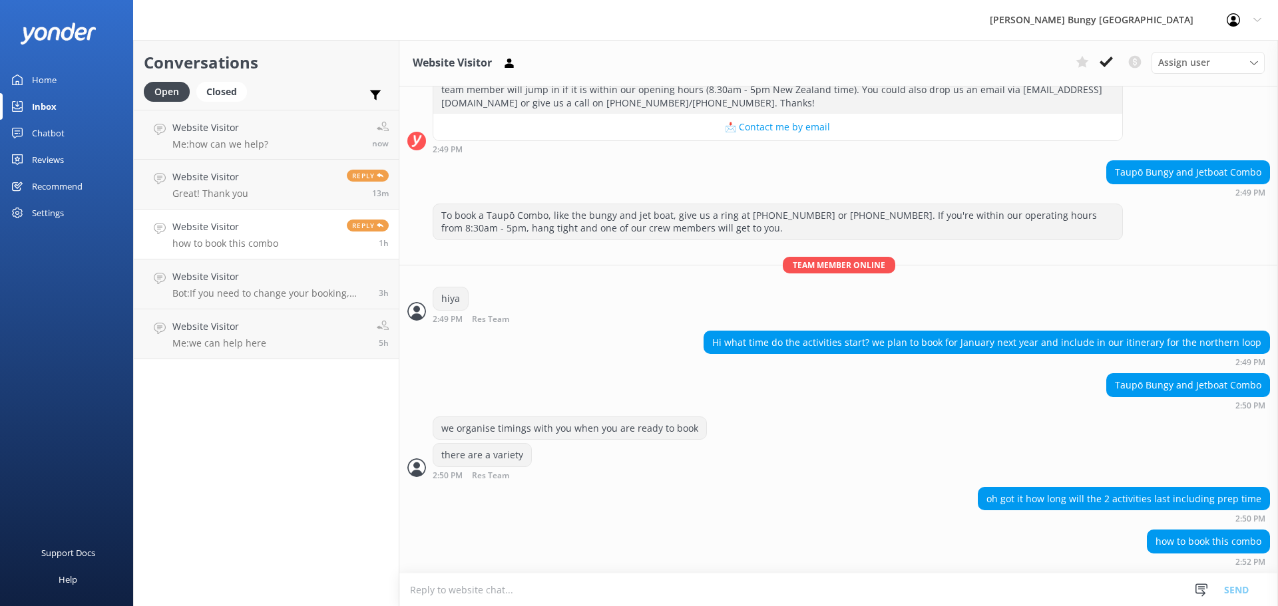
click at [1010, 576] on textarea at bounding box center [838, 590] width 879 height 33
type textarea "can do here"
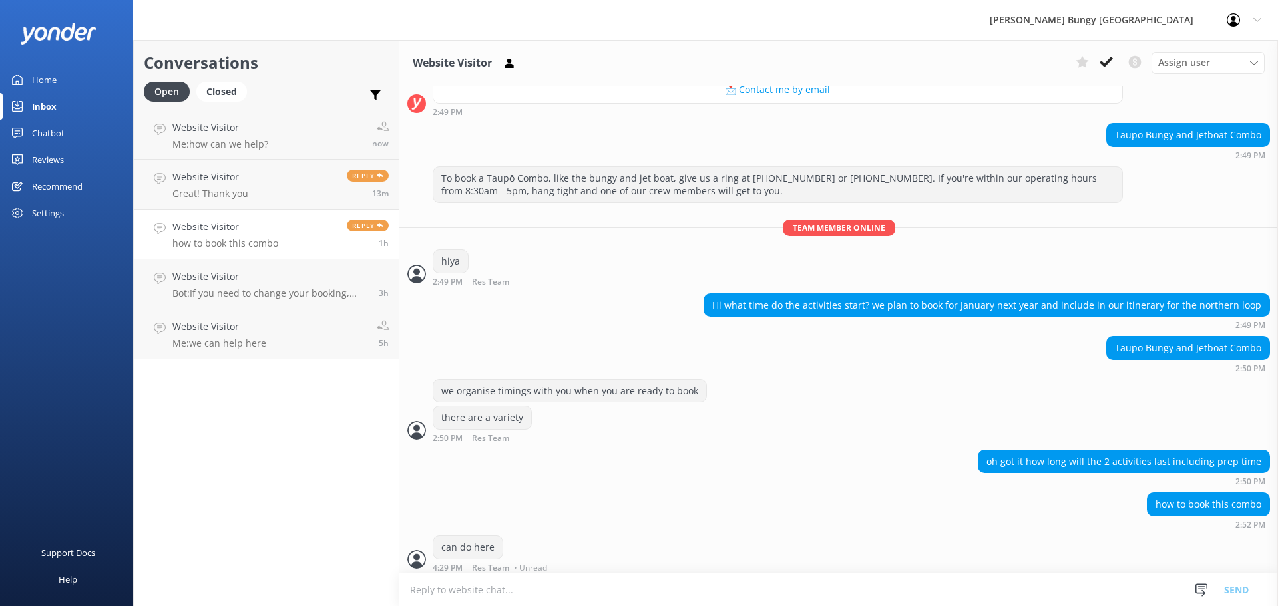
scroll to position [450, 0]
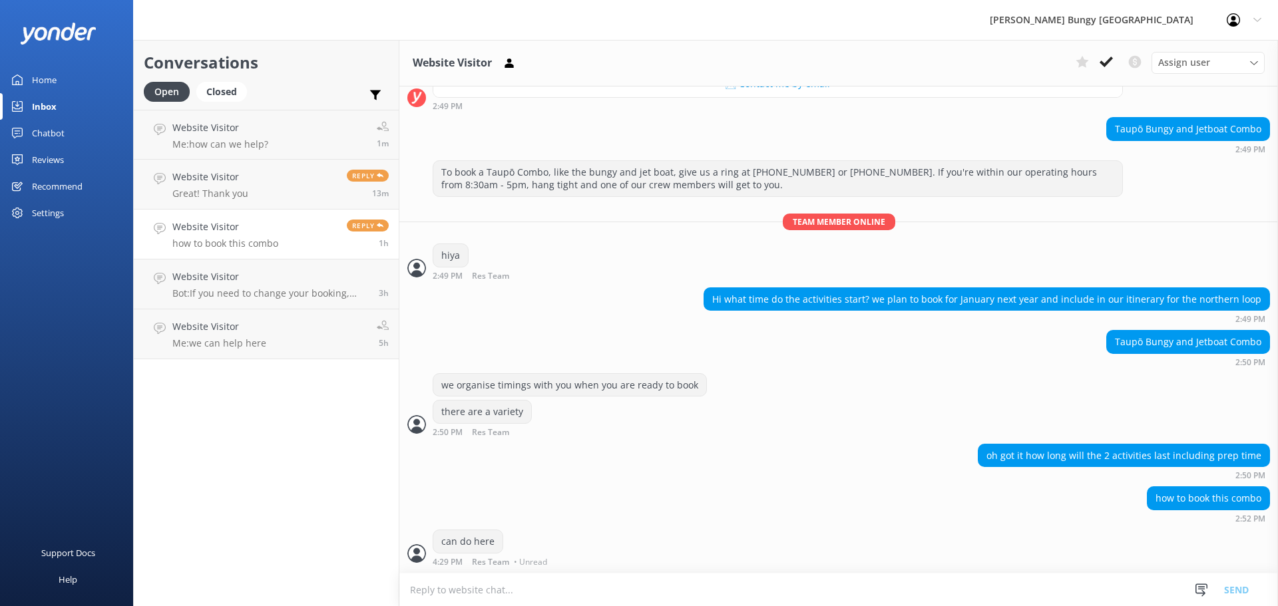
click at [866, 602] on textarea at bounding box center [838, 590] width 879 height 33
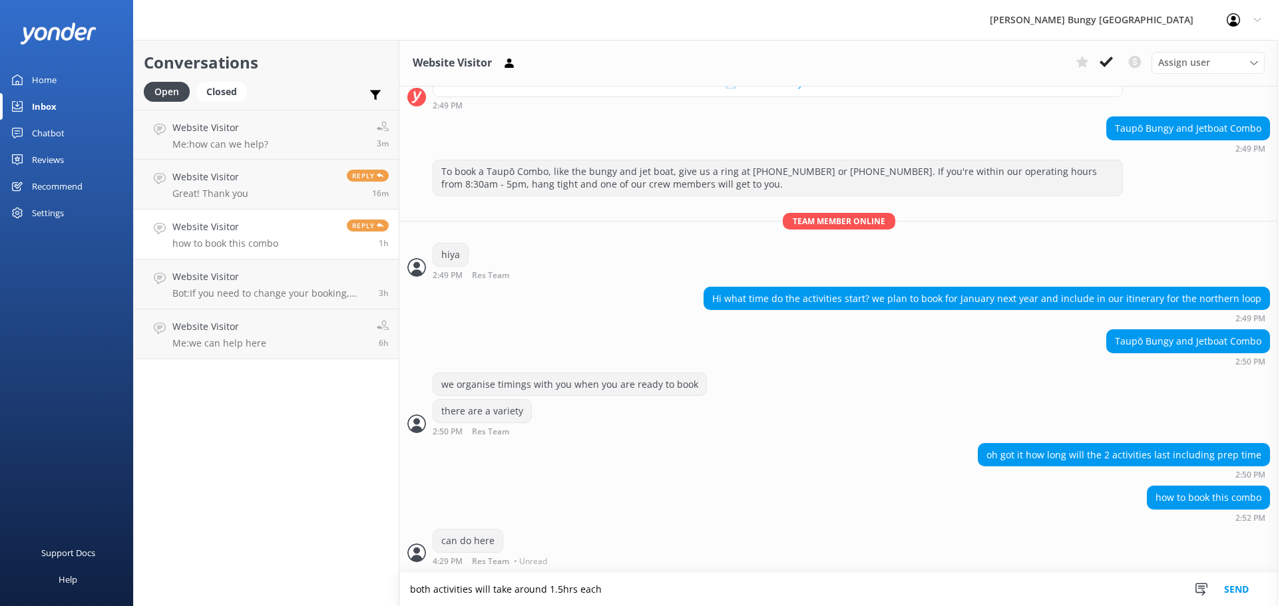
type textarea "both activities will take around 1.5hrs each"
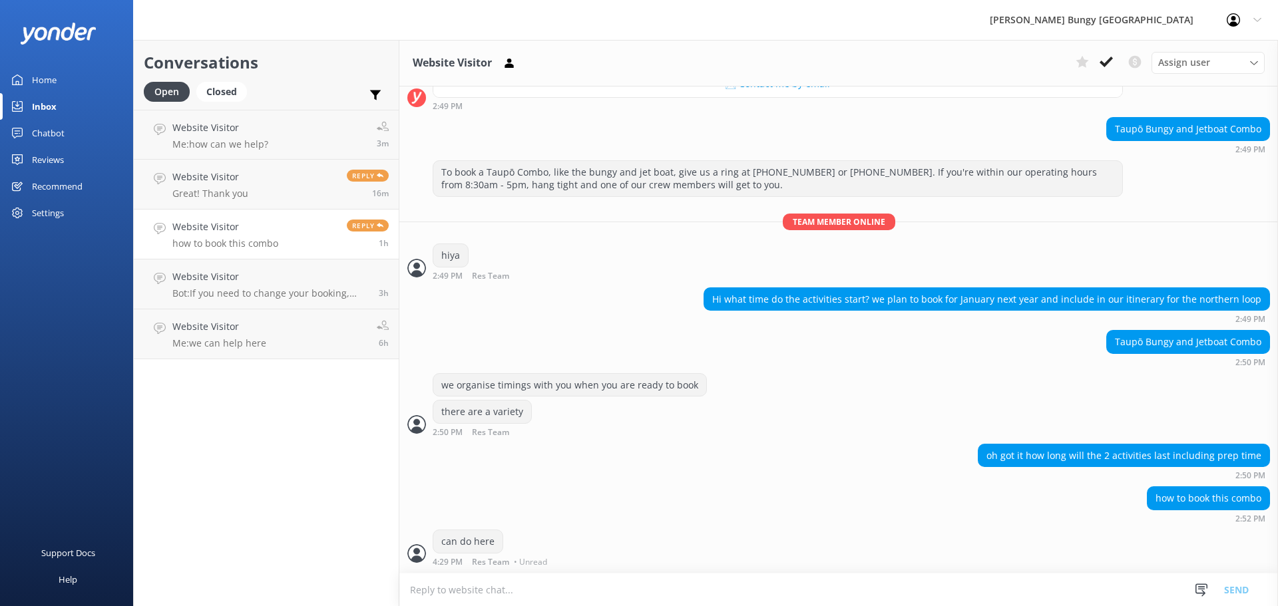
scroll to position [493, 0]
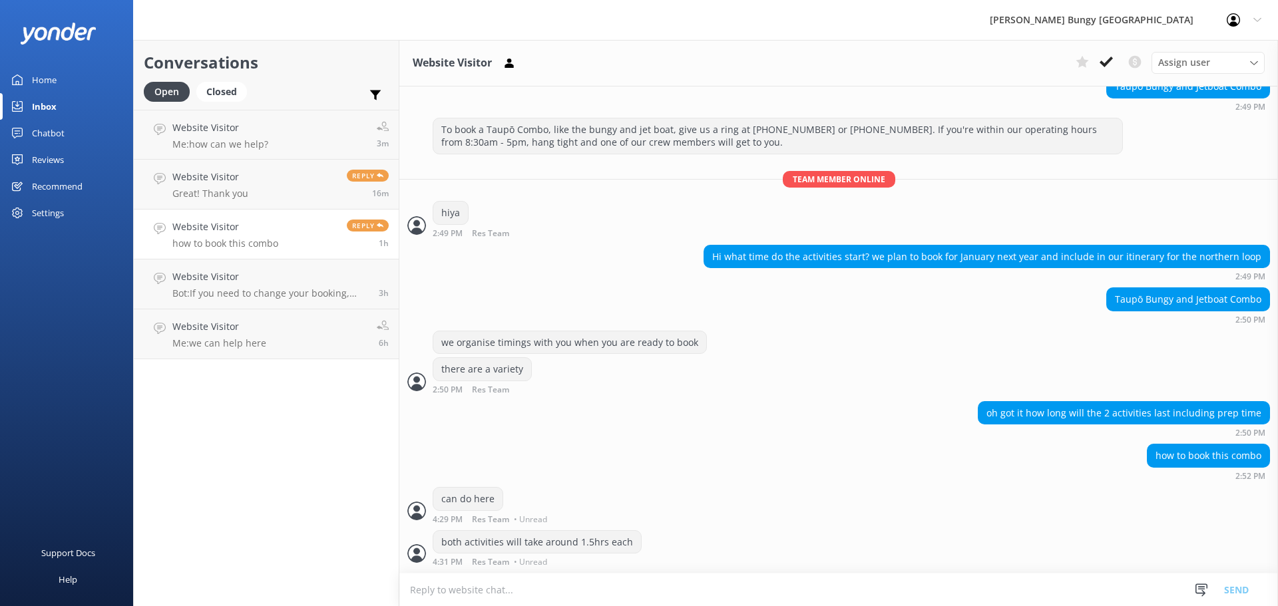
click at [258, 224] on h4 "Website Visitor" at bounding box center [225, 227] width 106 height 15
click at [204, 311] on link "Website Visitor Me: we can help here 6h" at bounding box center [266, 334] width 265 height 50
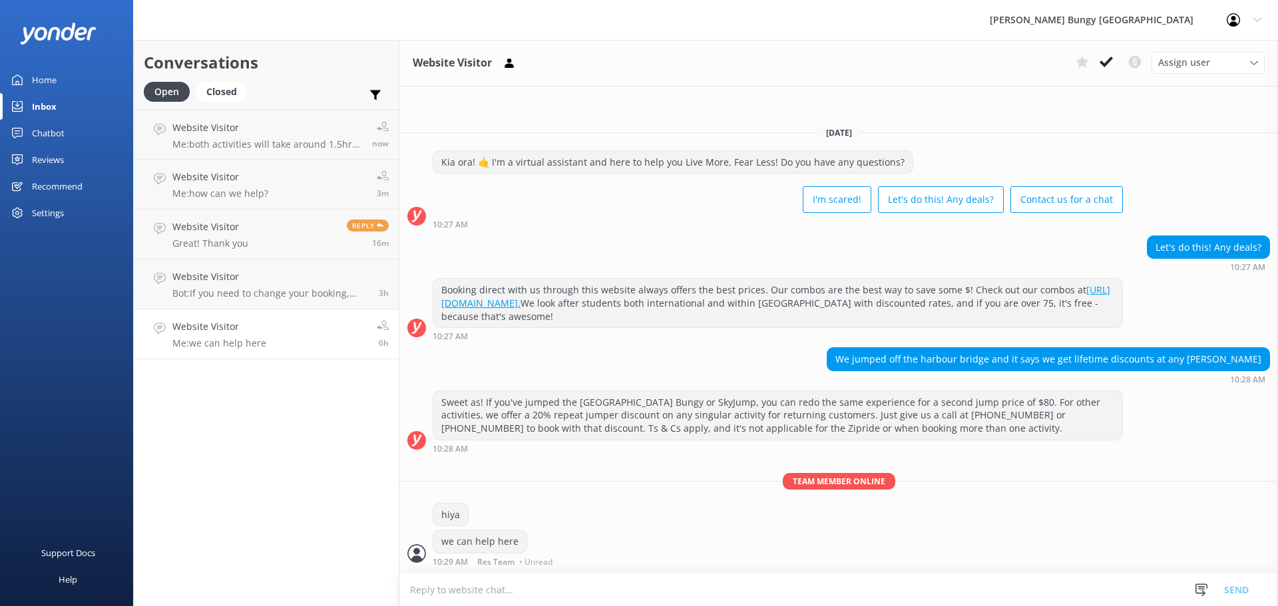
click at [272, 319] on link "Website Visitor Me: we can help here 6h" at bounding box center [266, 334] width 265 height 50
click at [1099, 61] on button at bounding box center [1106, 62] width 24 height 20
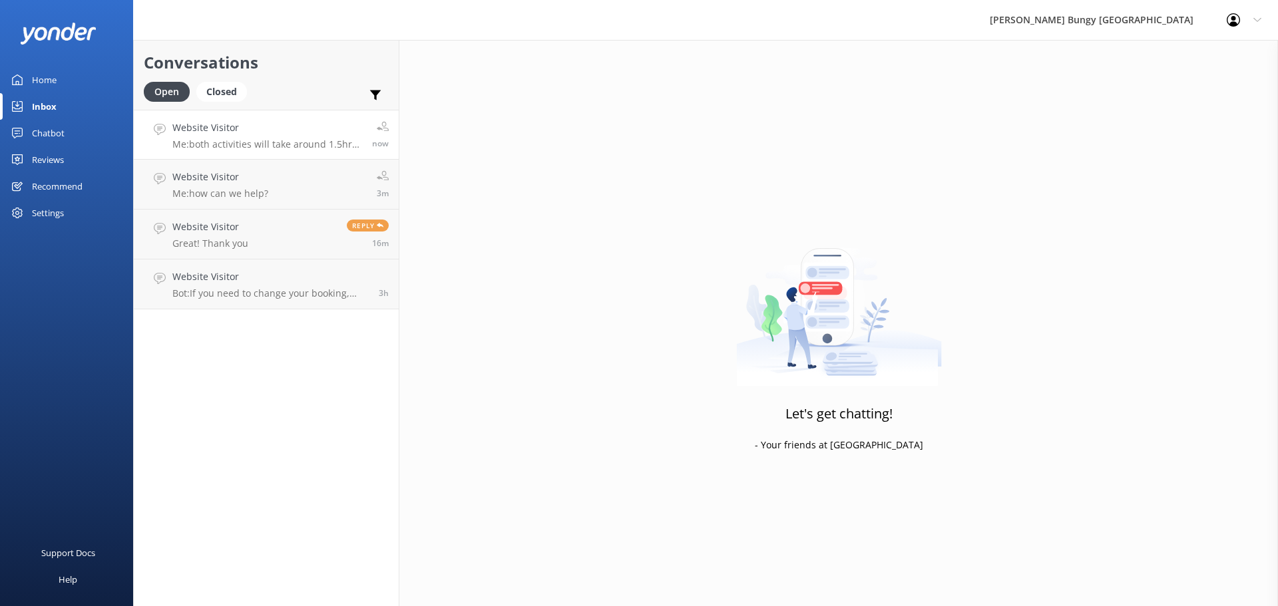
click at [271, 110] on link "Website Visitor Me: both activities will take around 1.5hrs each now" at bounding box center [266, 135] width 265 height 50
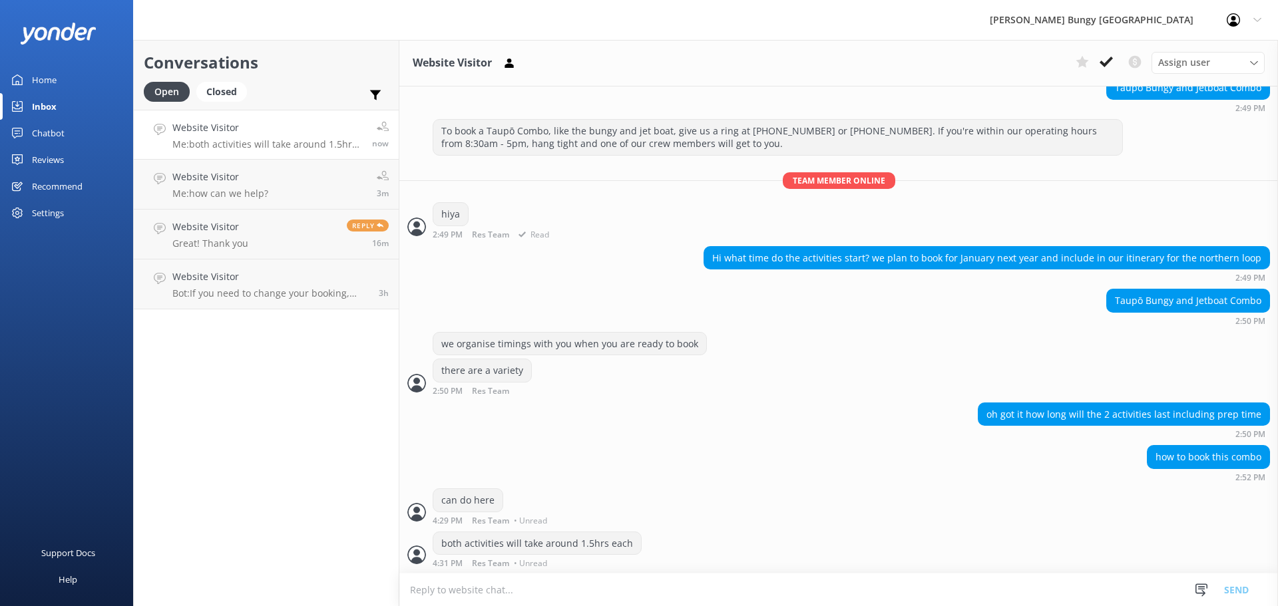
scroll to position [493, 0]
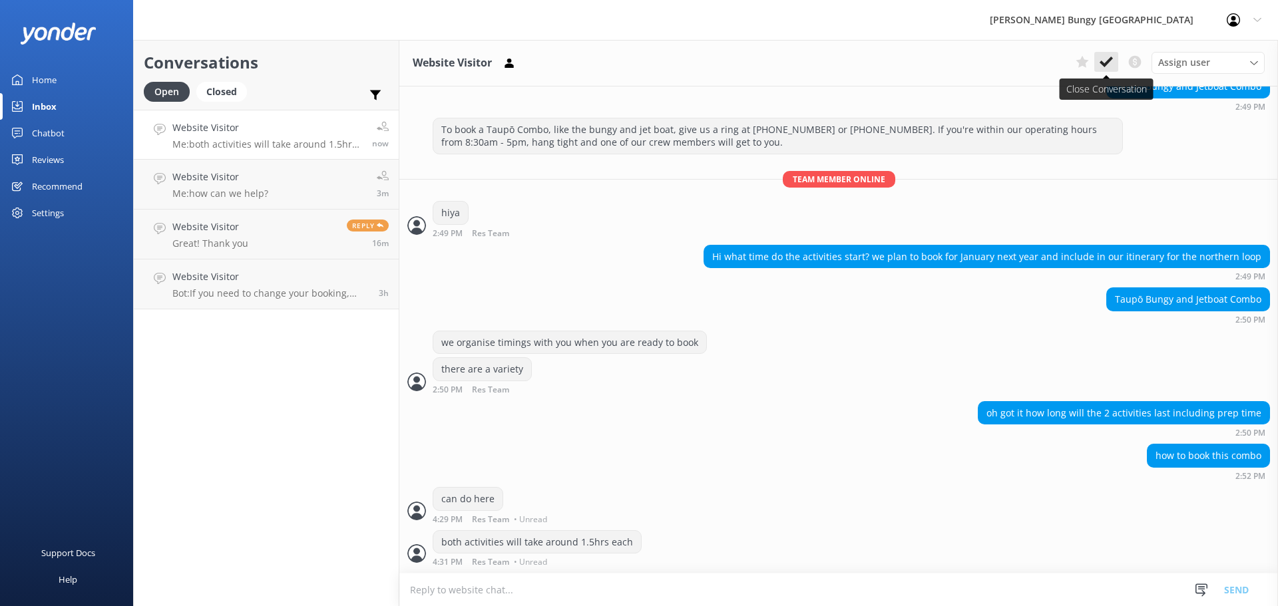
click at [1097, 61] on button at bounding box center [1106, 62] width 24 height 20
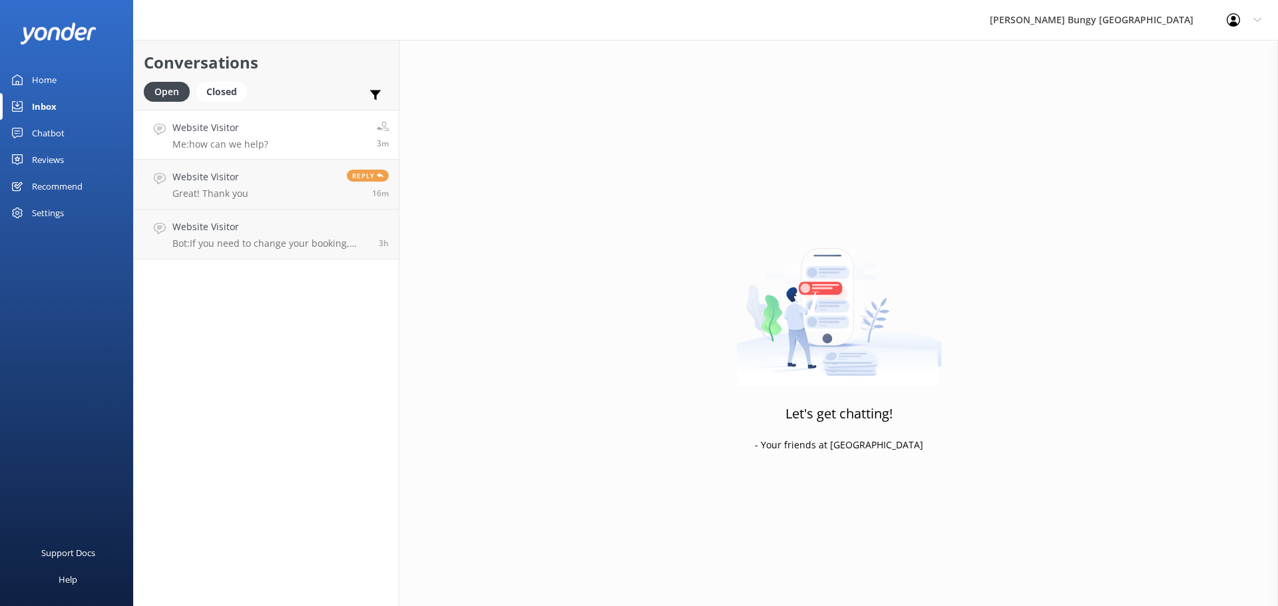
click at [341, 114] on link "Website Visitor Me: how can we help? 3m" at bounding box center [266, 135] width 265 height 50
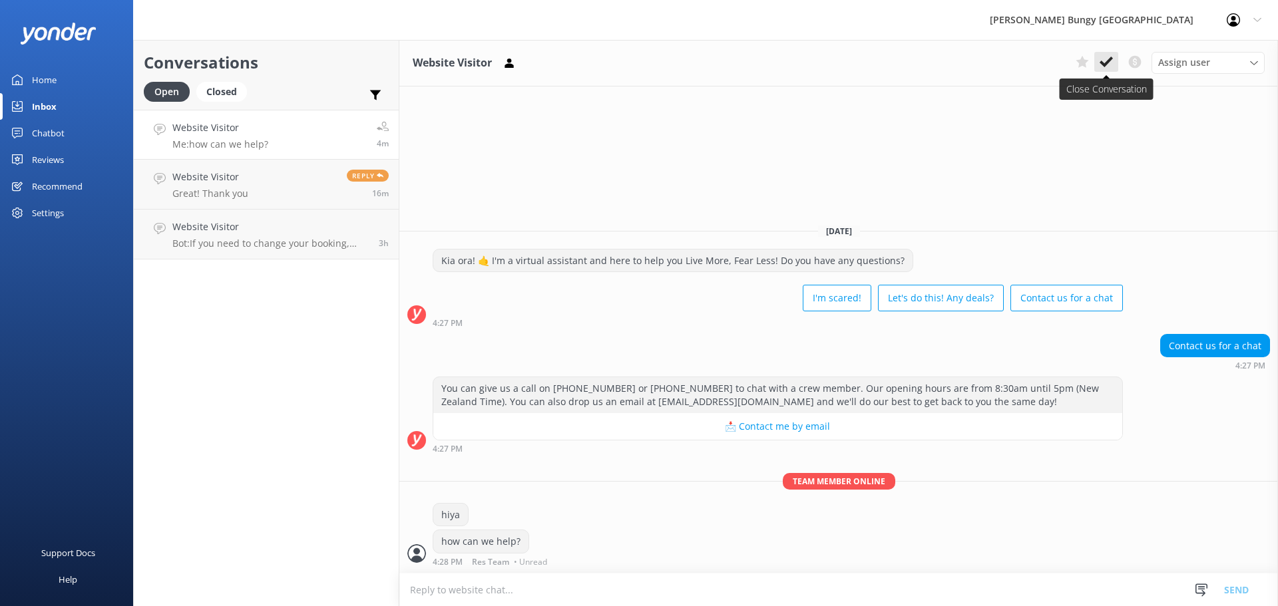
click at [1097, 60] on button at bounding box center [1106, 62] width 24 height 20
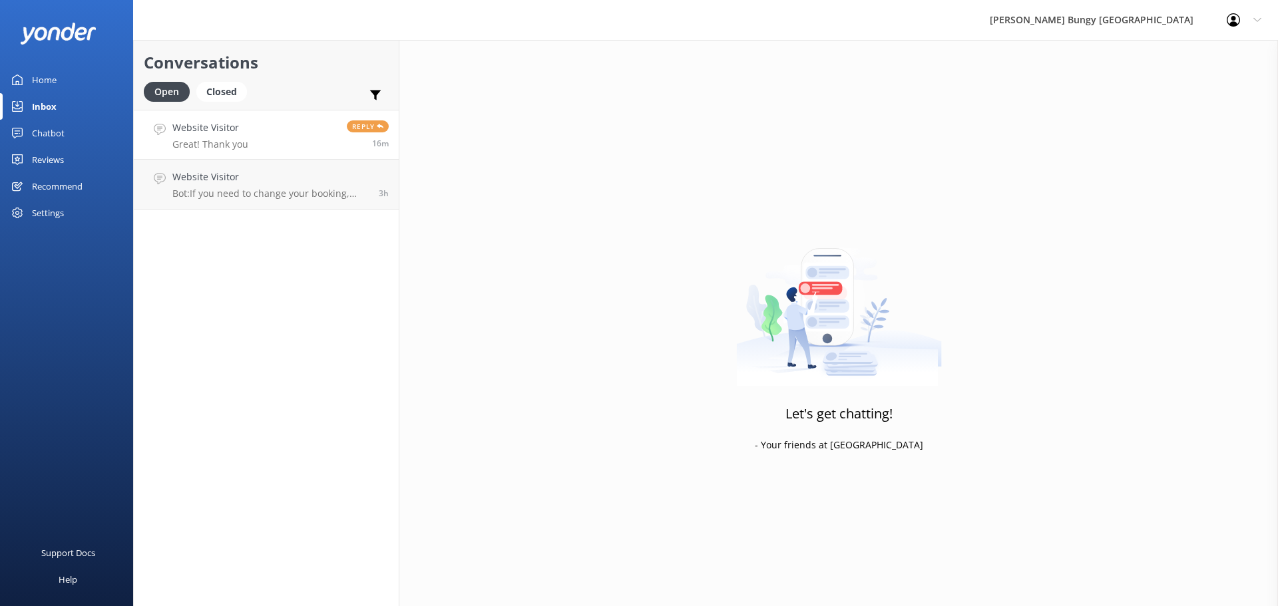
click at [297, 140] on link "Website Visitor Great! Thank you Reply 16m" at bounding box center [266, 135] width 265 height 50
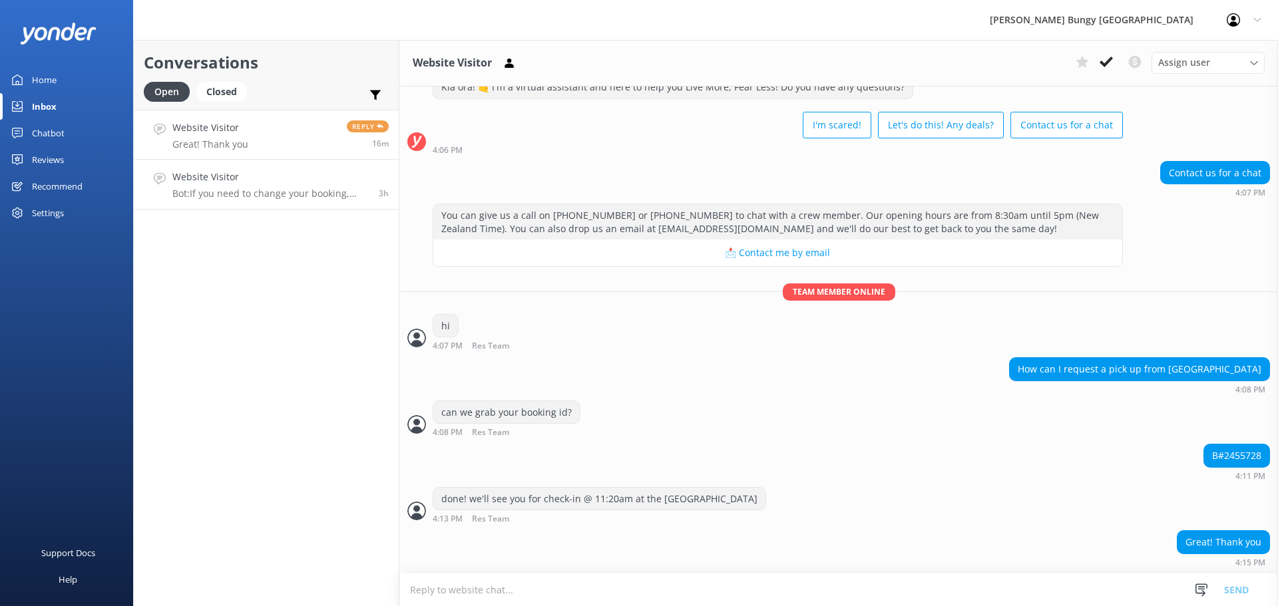
scroll to position [47, 0]
click at [291, 176] on h4 "Website Visitor" at bounding box center [270, 177] width 196 height 15
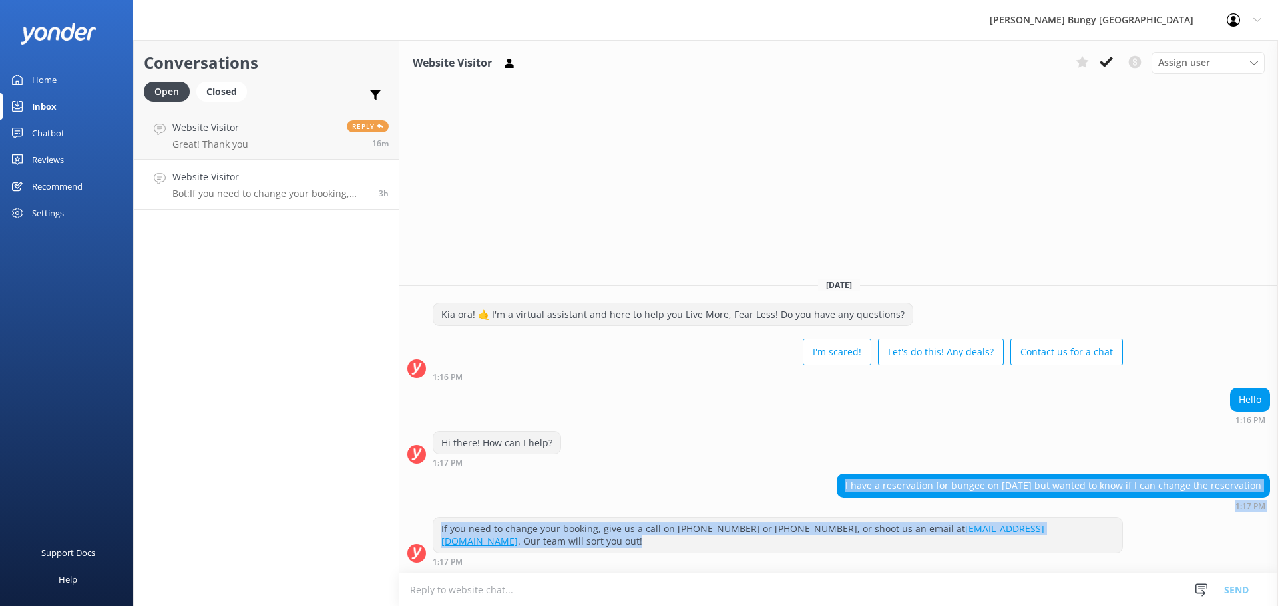
drag, startPoint x: 820, startPoint y: 486, endPoint x: 1261, endPoint y: 538, distance: 443.7
click at [1261, 538] on div "Today Kia ora! 🤙 I'm a virtual assistant and here to help you Live More, Fear L…" at bounding box center [838, 420] width 879 height 305
click at [1081, 546] on div "If you need to change your booking, give us a call on 0800 286 4958 or +64 3 45…" at bounding box center [777, 535] width 689 height 35
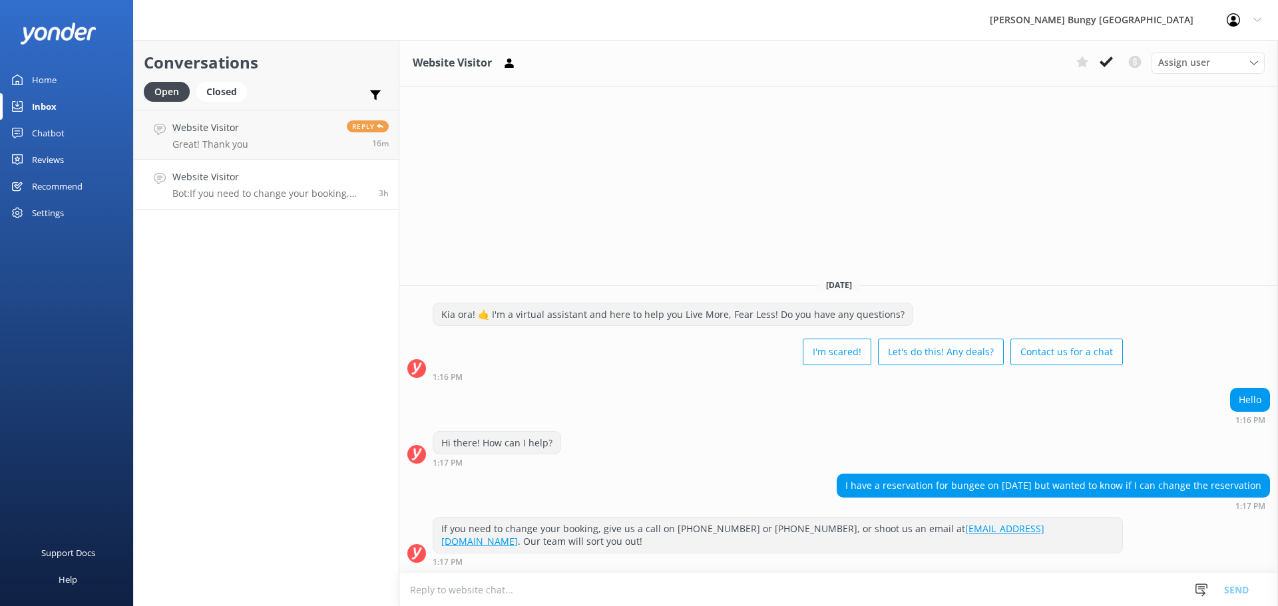
click at [1081, 546] on div "If you need to change your booking, give us a call on 0800 286 4958 or +64 3 45…" at bounding box center [777, 535] width 689 height 35
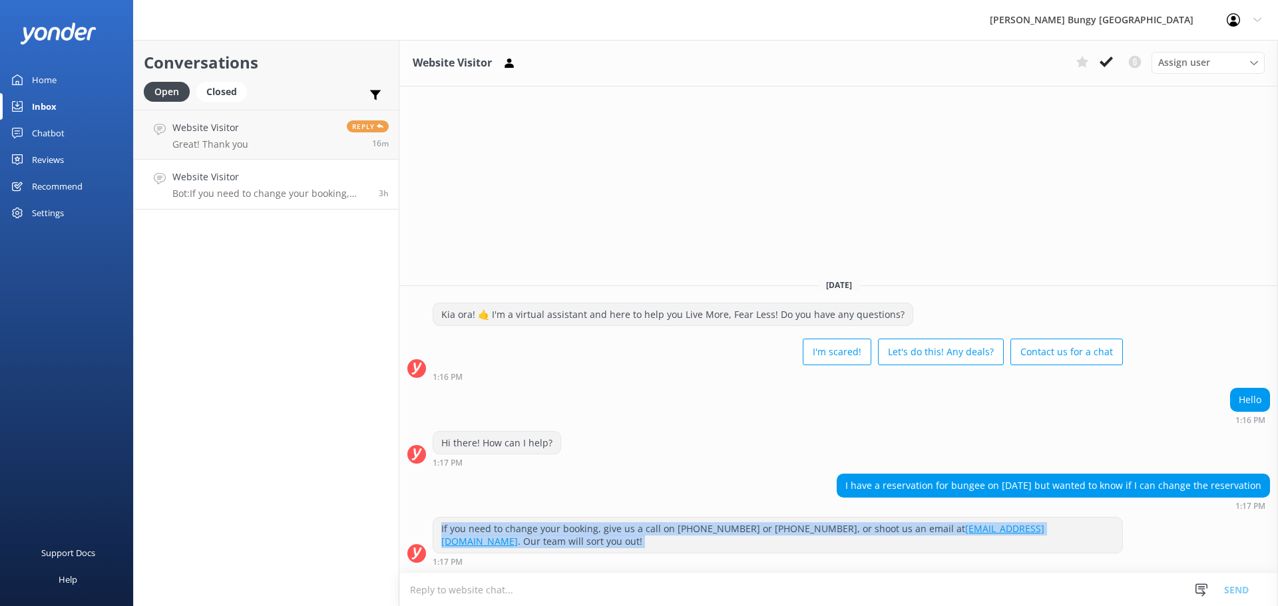
click at [1081, 546] on div "If you need to change your booking, give us a call on 0800 286 4958 or +64 3 45…" at bounding box center [777, 535] width 689 height 35
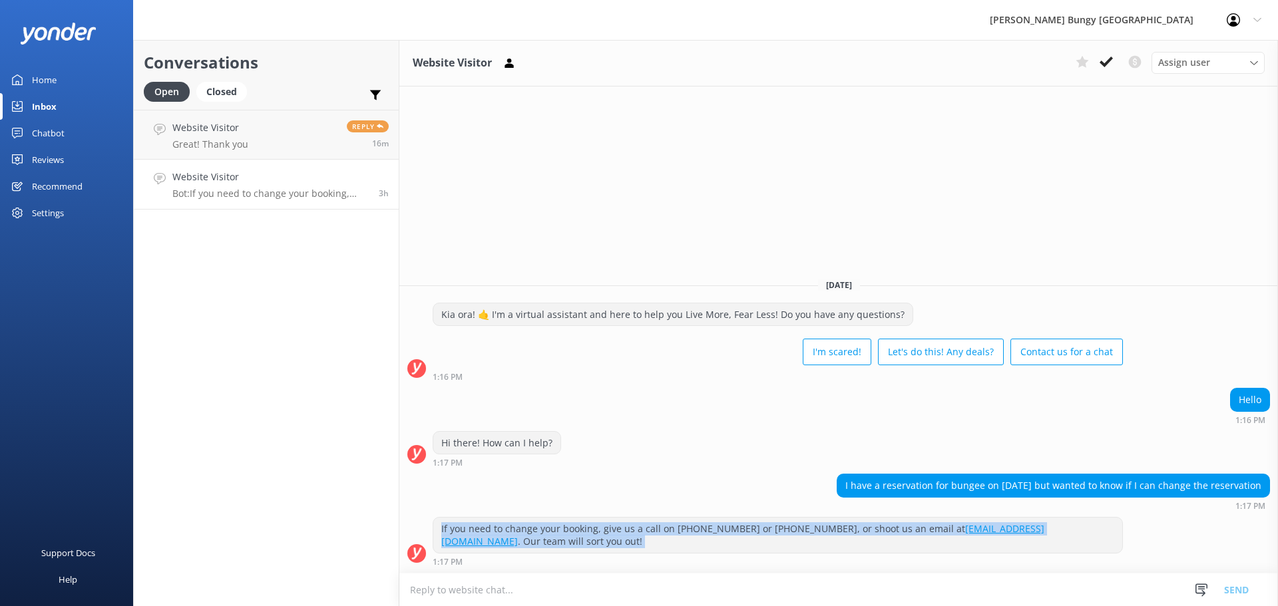
click at [1081, 546] on div "If you need to change your booking, give us a call on 0800 286 4958 or +64 3 45…" at bounding box center [777, 535] width 689 height 35
click at [1081, 550] on div "If you need to change your booking, give us a call on 0800 286 4958 or +64 3 45…" at bounding box center [777, 535] width 689 height 35
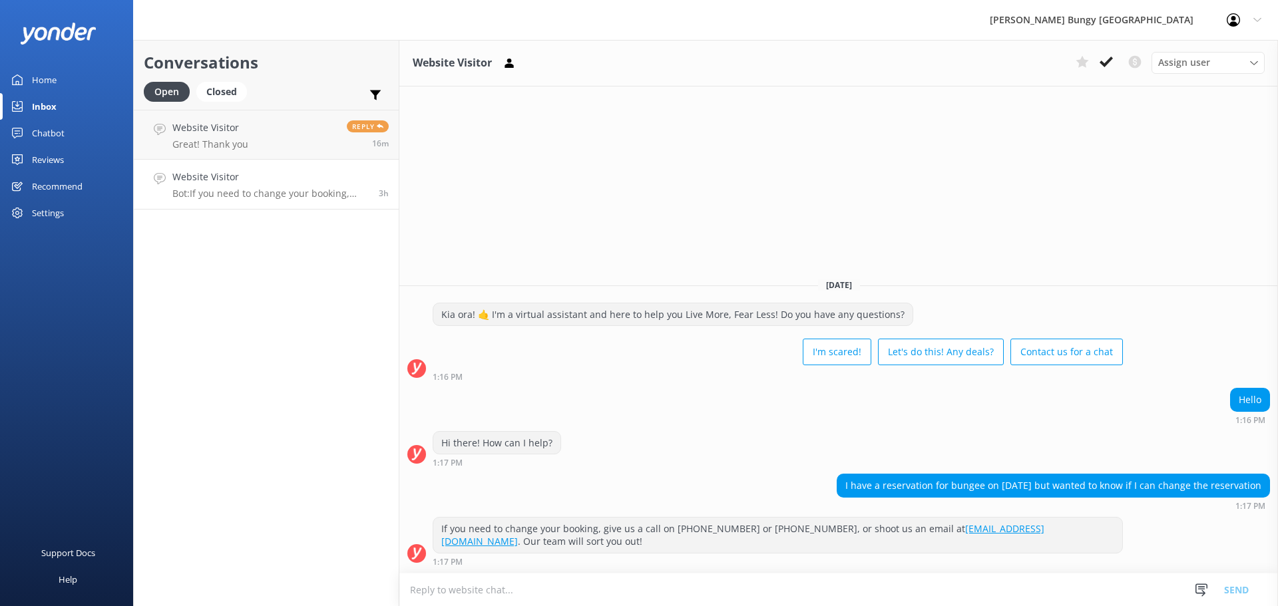
click at [1081, 550] on div "If you need to change your booking, give us a call on 0800 286 4958 or +64 3 45…" at bounding box center [777, 535] width 689 height 35
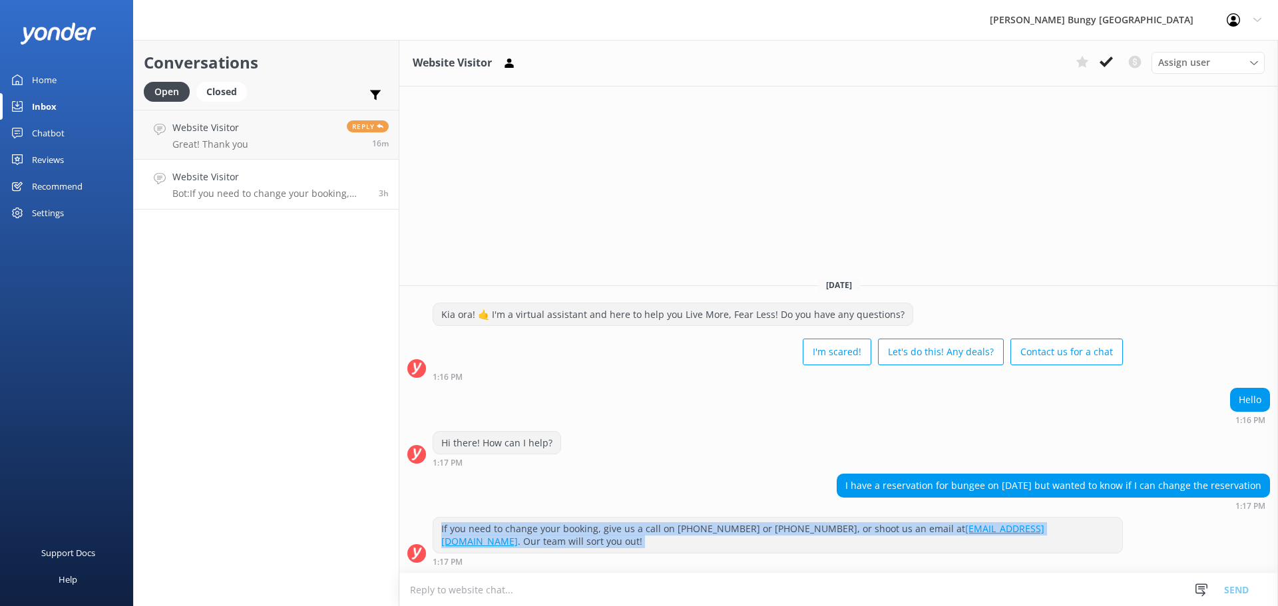
click at [1081, 550] on div "If you need to change your booking, give us a call on 0800 286 4958 or +64 3 45…" at bounding box center [777, 535] width 689 height 35
click at [1084, 550] on div "If you need to change your booking, give us a call on 0800 286 4958 or +64 3 45…" at bounding box center [777, 535] width 689 height 35
click at [1086, 550] on div "If you need to change your booking, give us a call on 0800 286 4958 or +64 3 45…" at bounding box center [777, 535] width 689 height 35
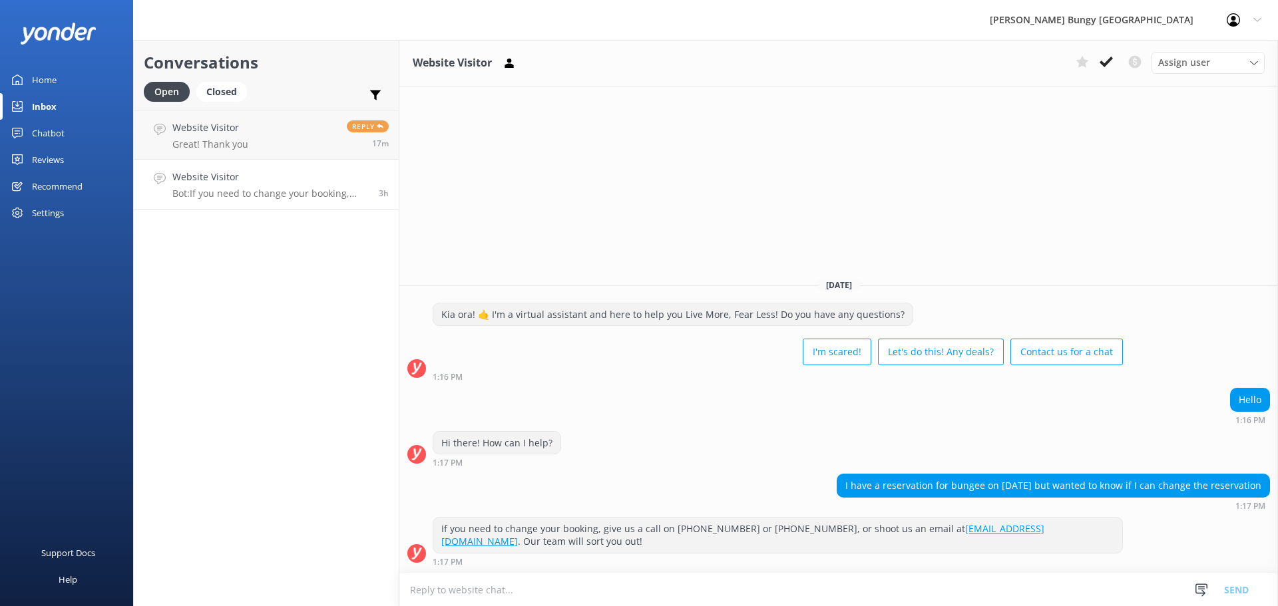
click at [1086, 550] on div "If you need to change your booking, give us a call on 0800 286 4958 or +64 3 45…" at bounding box center [777, 535] width 689 height 35
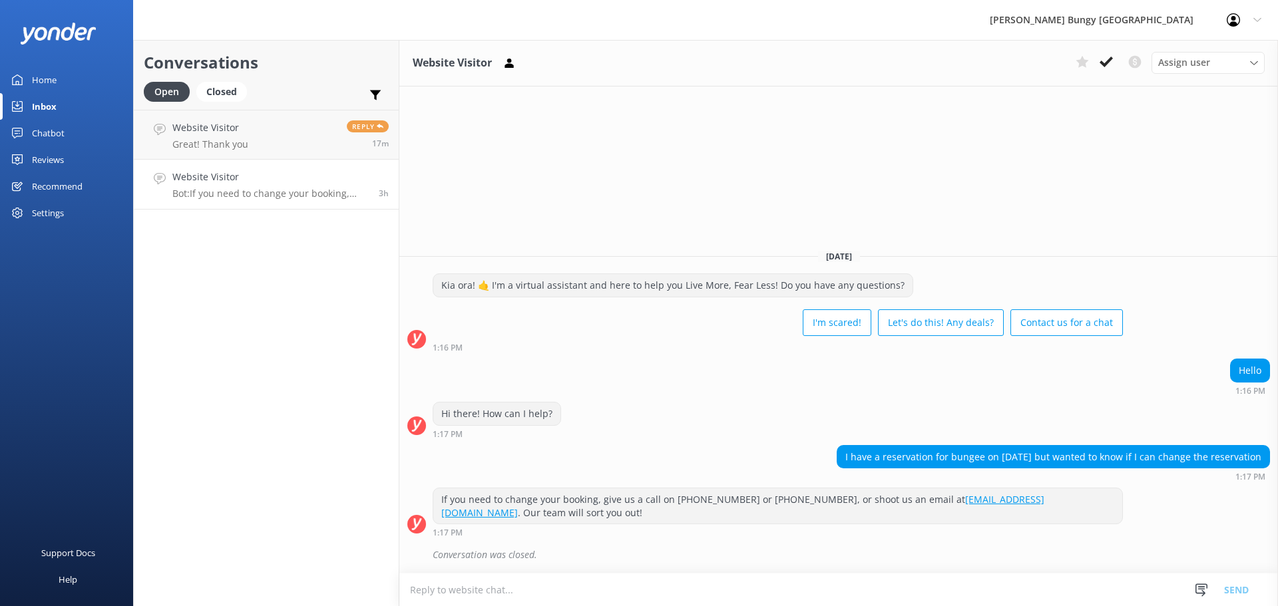
click at [1086, 550] on div "Conversation was closed." at bounding box center [851, 555] width 837 height 23
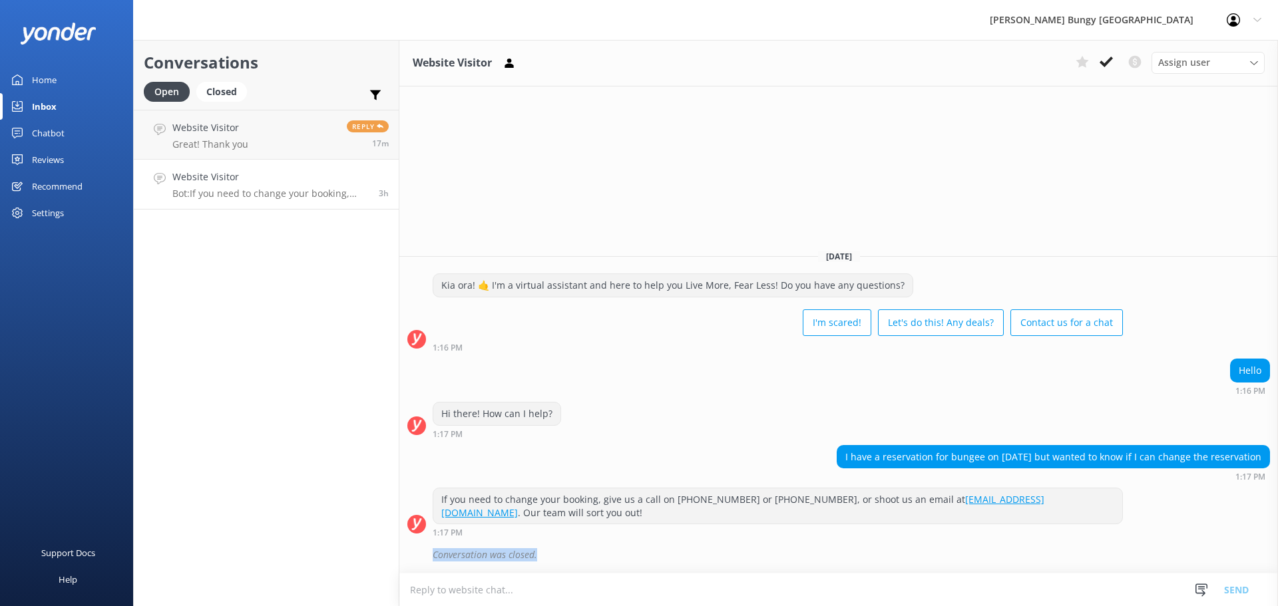
click at [1086, 550] on div "Conversation was closed." at bounding box center [851, 555] width 837 height 23
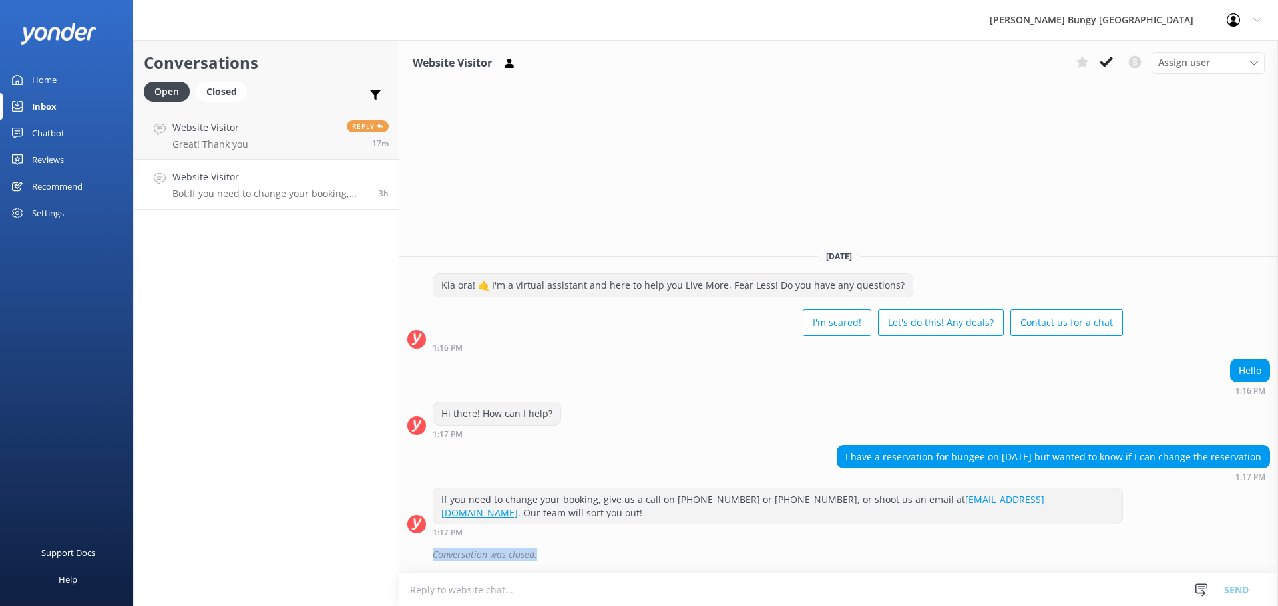
click at [1086, 550] on div "Conversation was closed." at bounding box center [851, 555] width 837 height 23
click at [1088, 550] on div "Conversation was closed." at bounding box center [851, 555] width 837 height 23
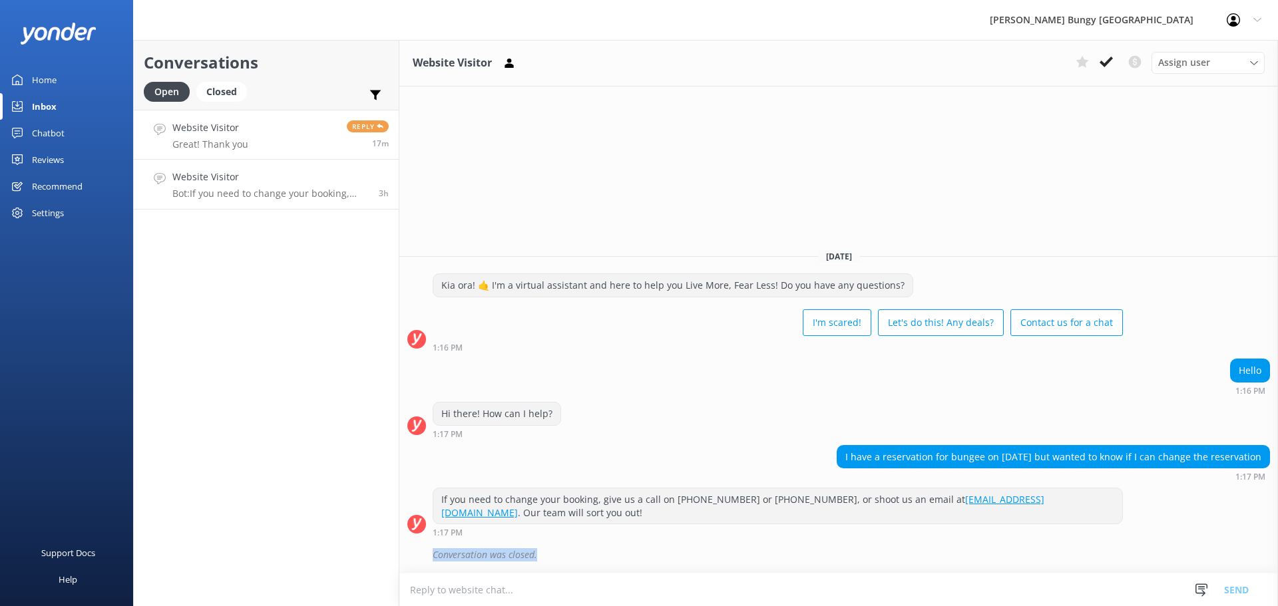
click at [284, 151] on link "Website Visitor Great! Thank you Reply 17m" at bounding box center [266, 135] width 265 height 50
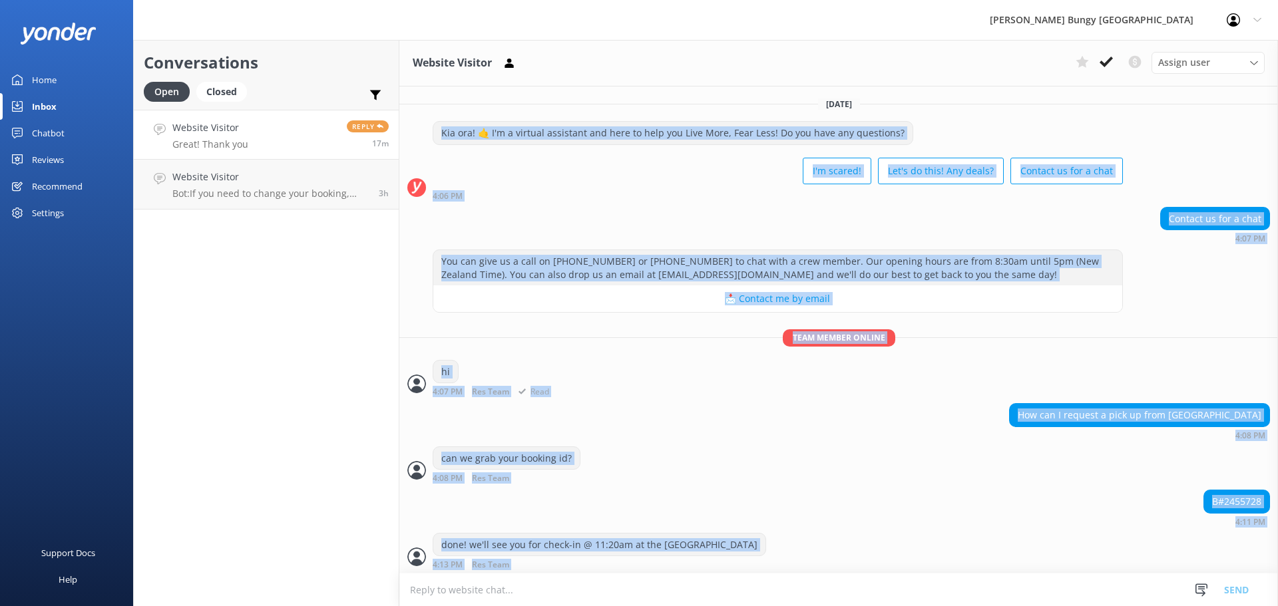
scroll to position [47, 0]
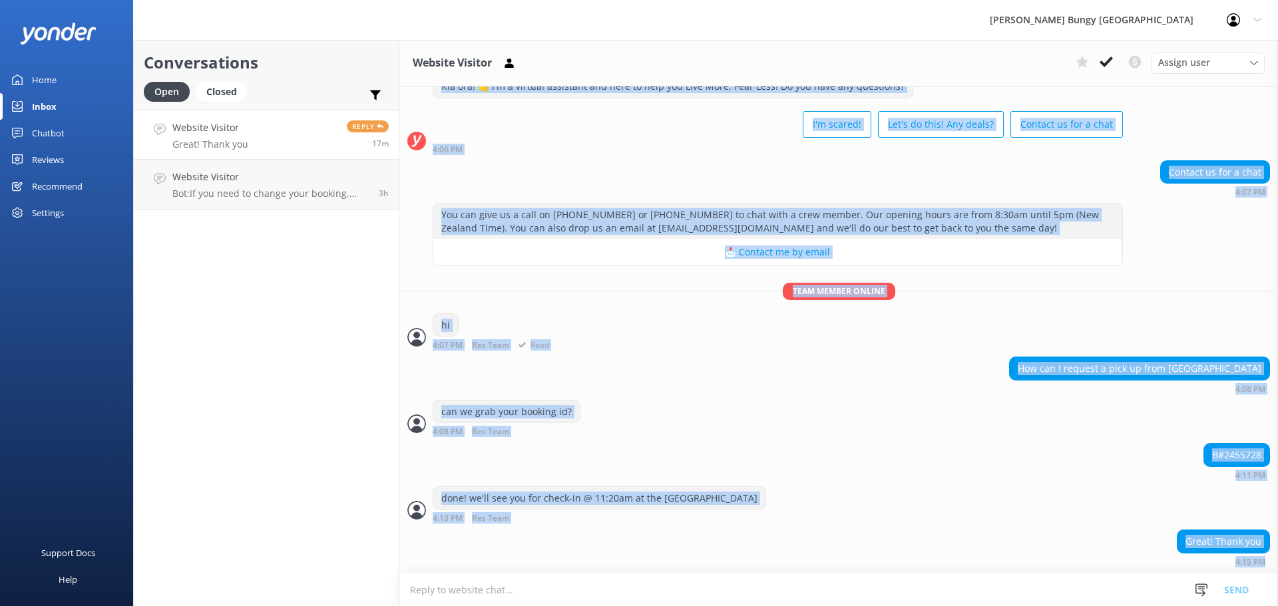
click at [575, 321] on div "hi 4:07 PM Res Team Read" at bounding box center [838, 331] width 879 height 37
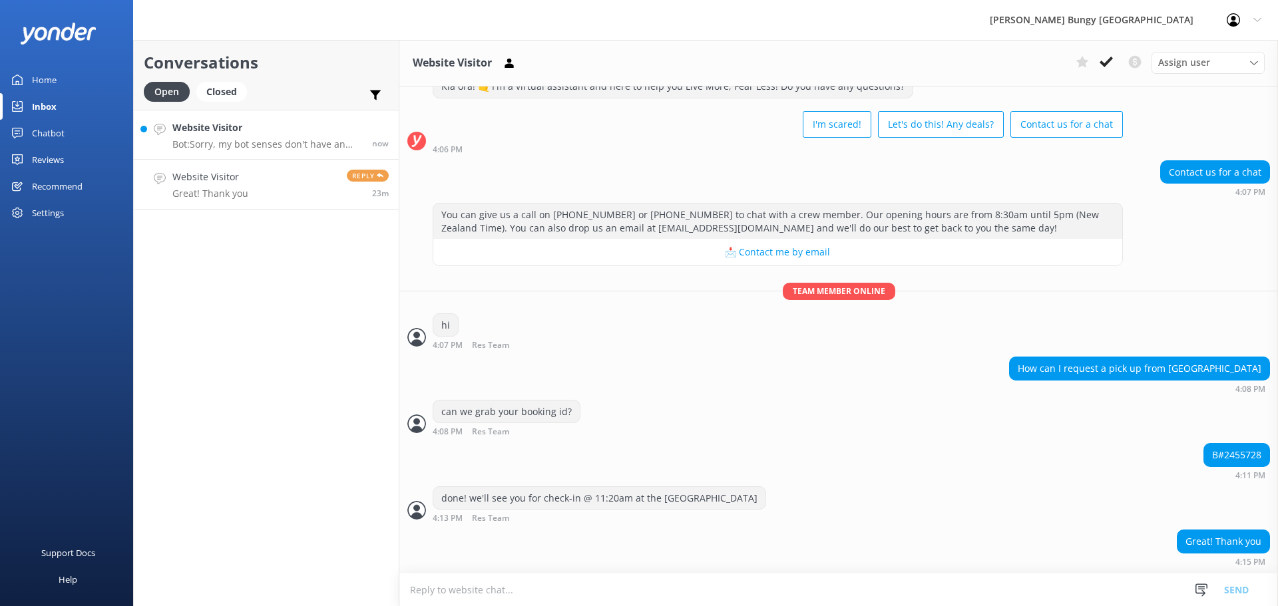
click at [324, 115] on link "Website Visitor Bot: Sorry, my bot senses don't have an answer for that, please…" at bounding box center [266, 135] width 265 height 50
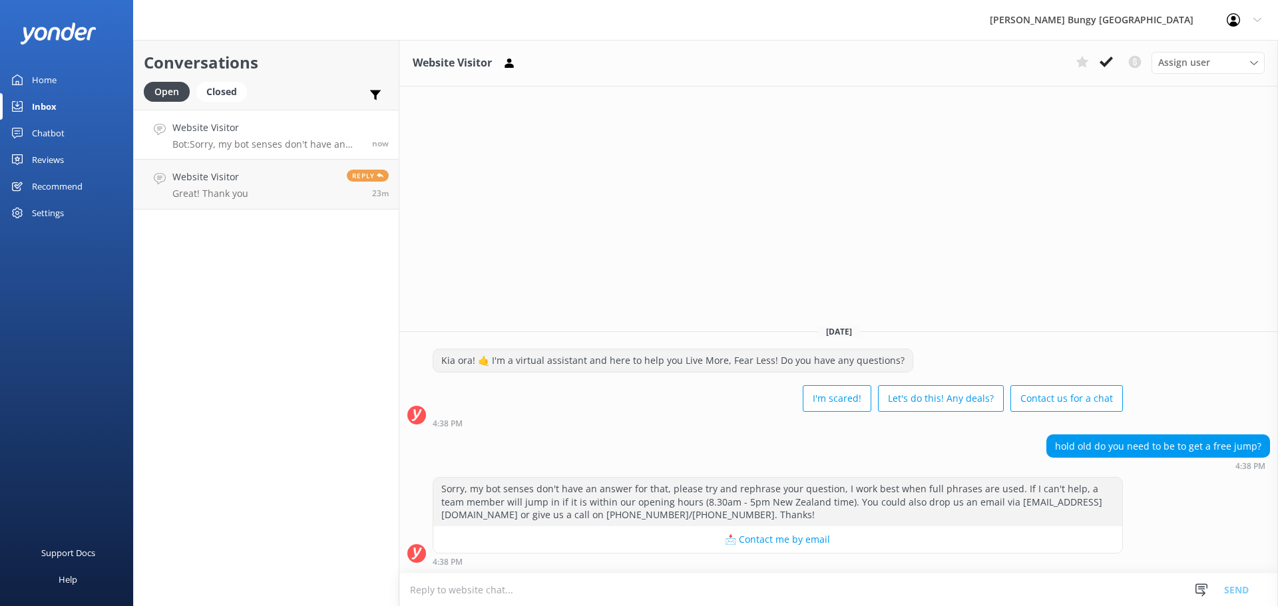
click at [833, 596] on textarea at bounding box center [838, 590] width 879 height 33
click at [224, 172] on h4 "Website Visitor" at bounding box center [210, 177] width 76 height 15
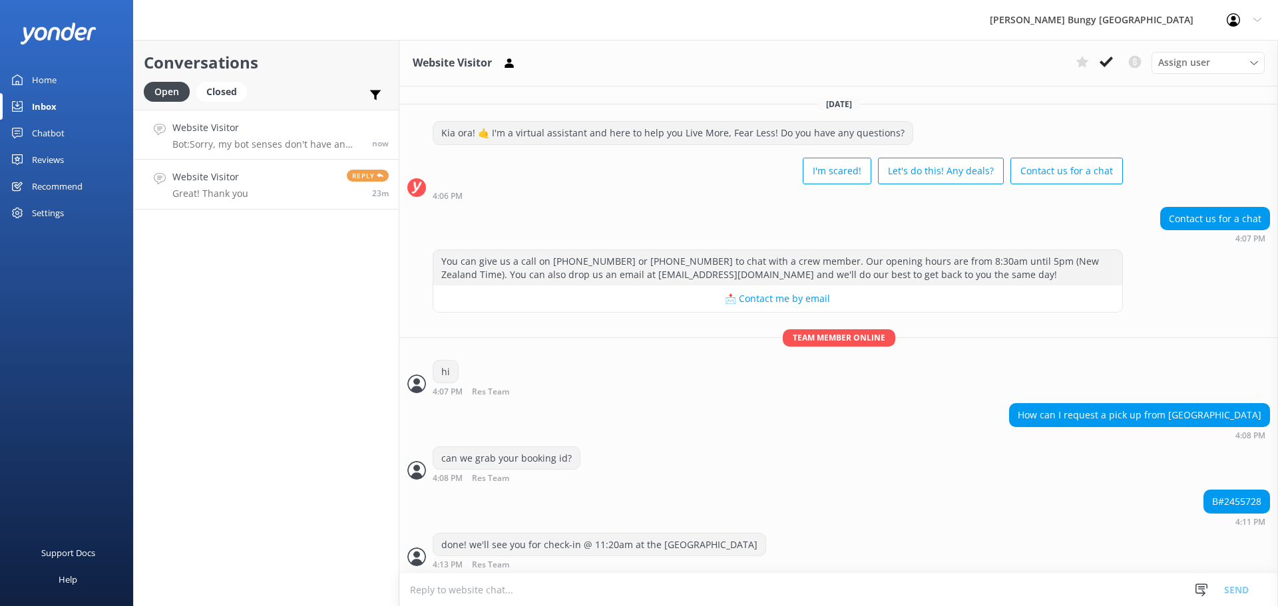
click at [246, 131] on h4 "Website Visitor" at bounding box center [267, 127] width 190 height 15
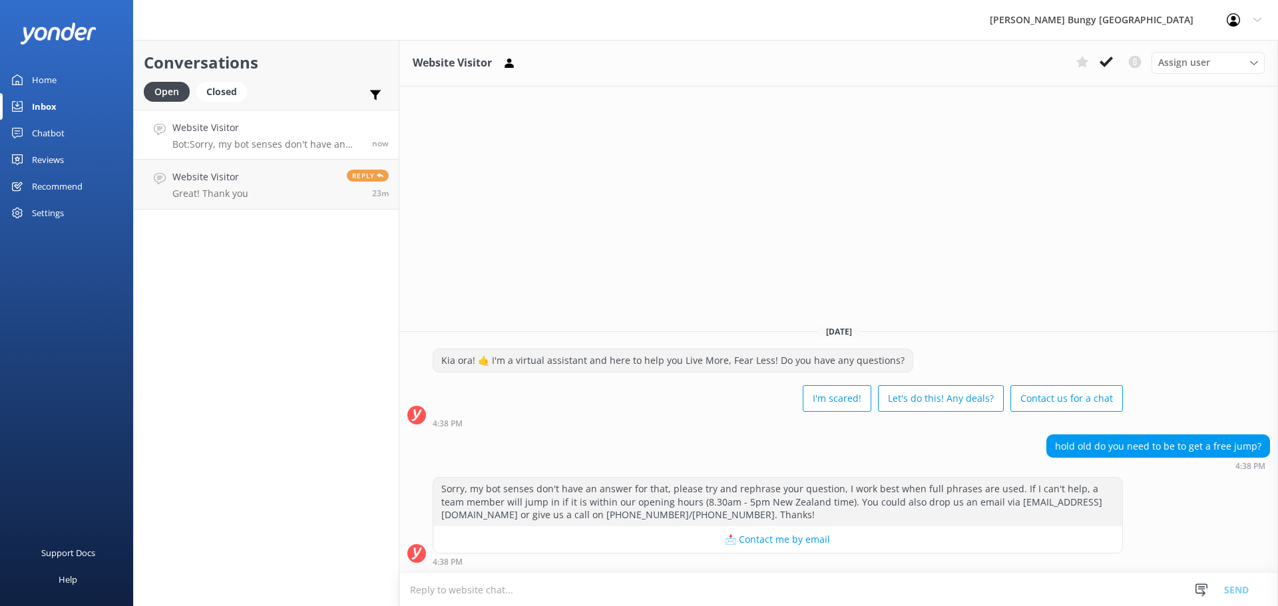
click at [1033, 576] on textarea at bounding box center [838, 590] width 879 height 33
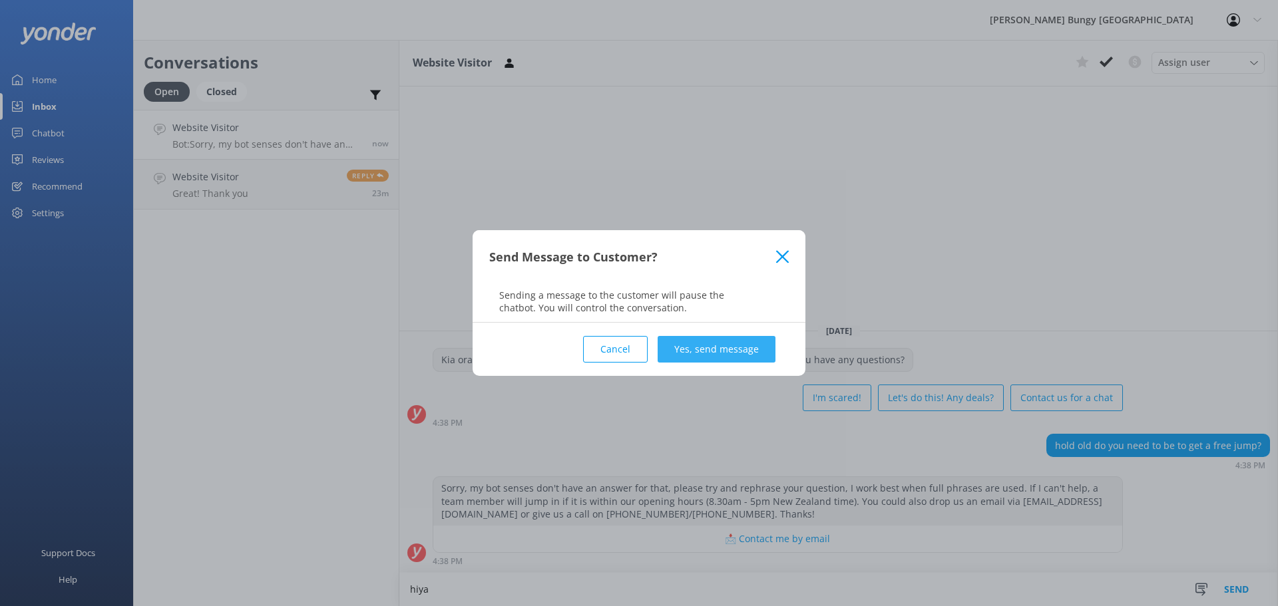
type textarea "hiya"
click at [728, 347] on button "Yes, send message" at bounding box center [717, 349] width 118 height 27
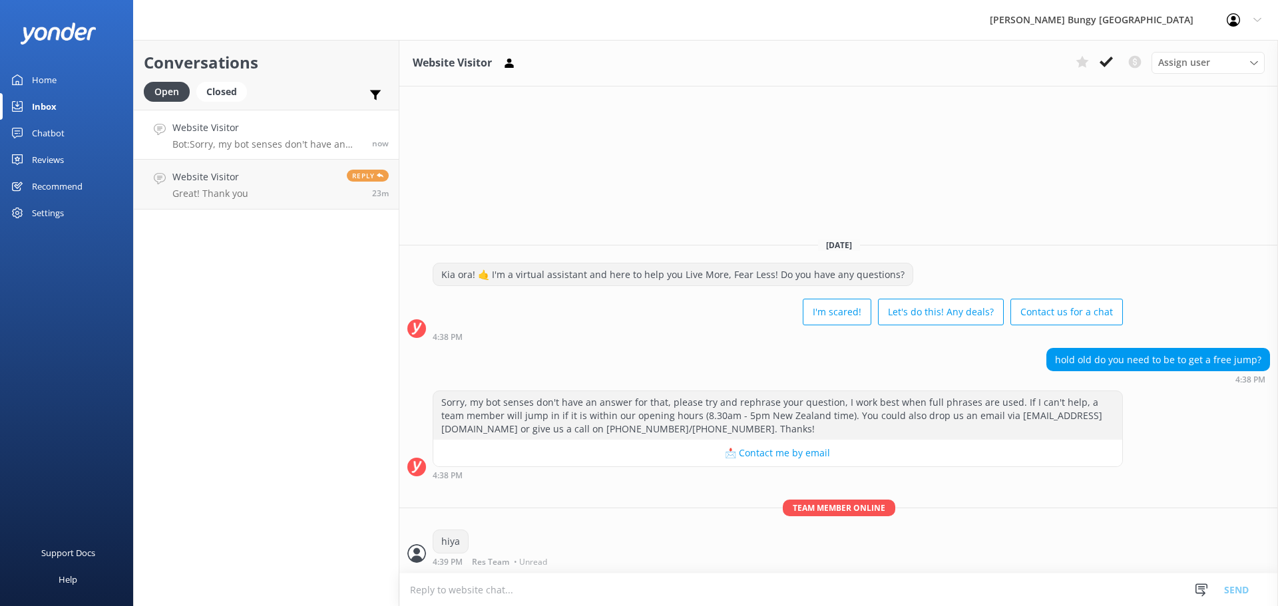
click at [675, 593] on textarea at bounding box center [838, 590] width 879 height 33
type textarea "75+ is our freebies"
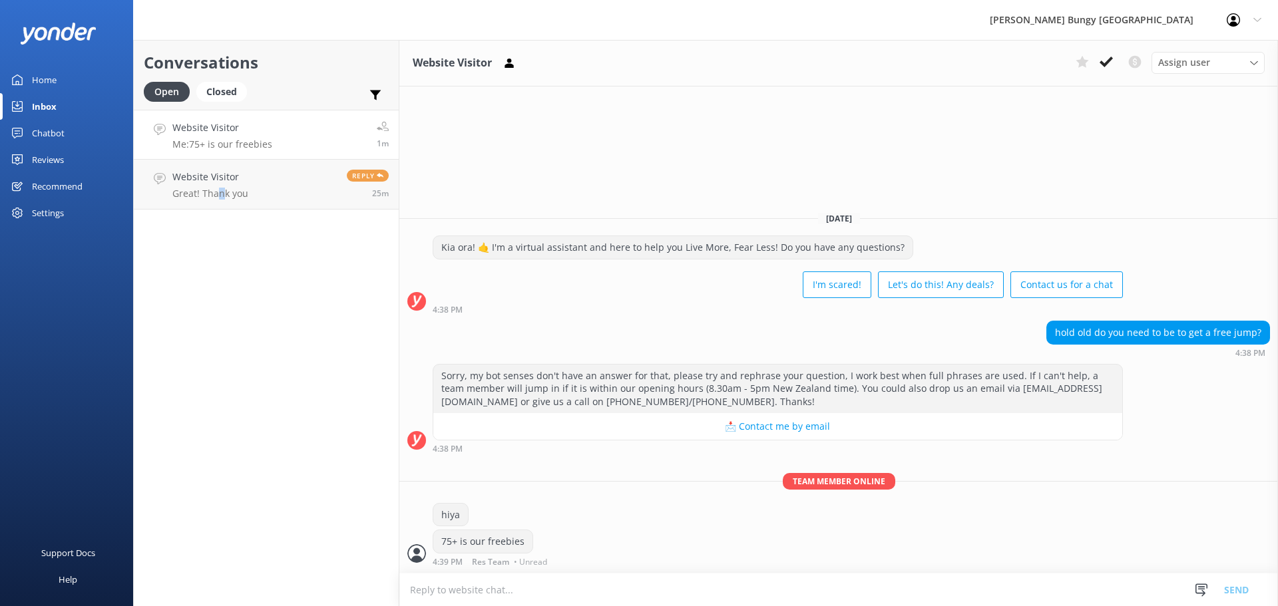
click at [223, 323] on div "Conversations Open Closed Important Converted Assigned to me Unassigned Website…" at bounding box center [266, 323] width 266 height 566
click at [184, 165] on link "Website Visitor Great! Thank you Reply 25m" at bounding box center [266, 185] width 265 height 50
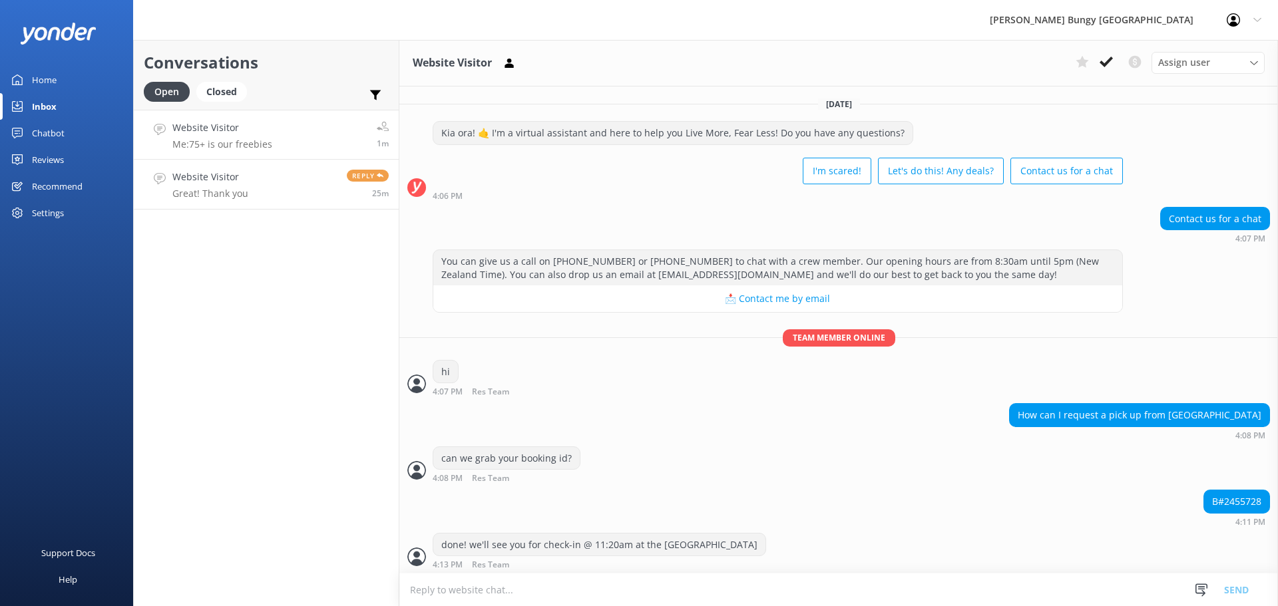
scroll to position [47, 0]
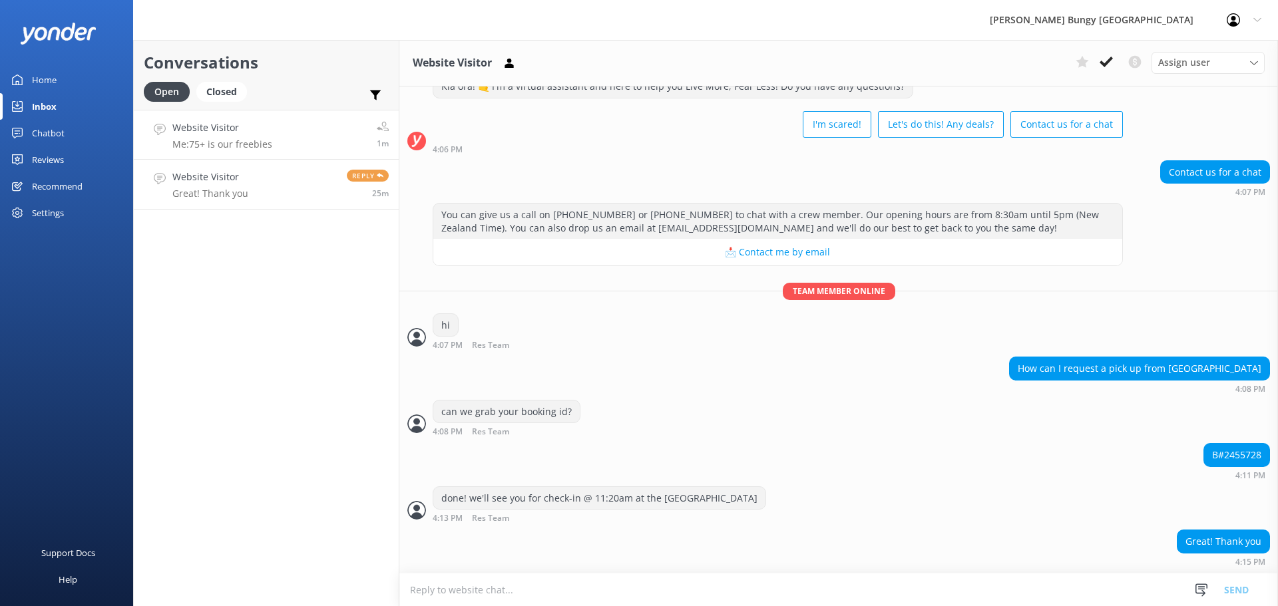
click at [271, 131] on h4 "Website Visitor" at bounding box center [222, 127] width 100 height 15
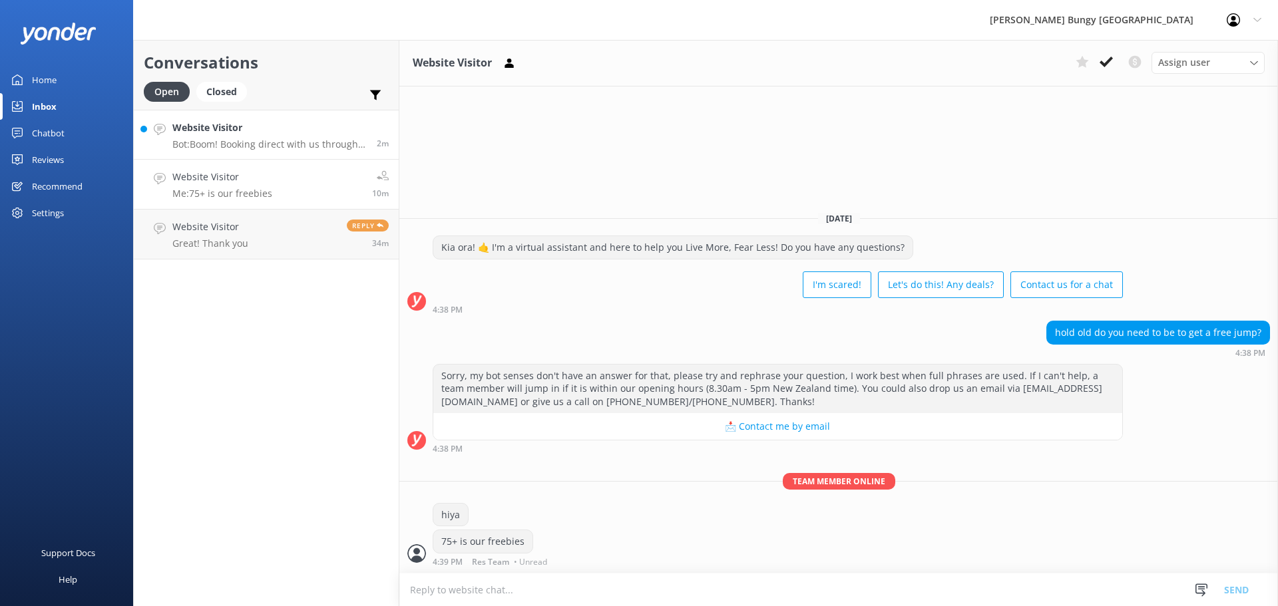
click at [226, 150] on p "Bot: Boom! Booking direct with us through our website always scores you the bes…" at bounding box center [269, 144] width 194 height 12
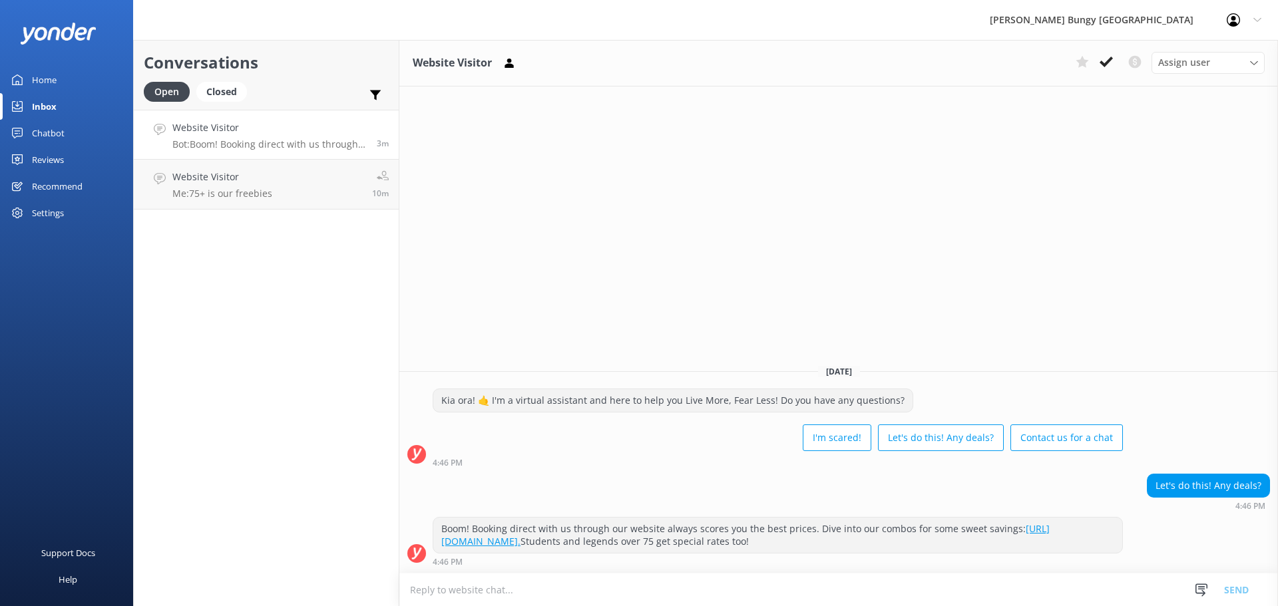
drag, startPoint x: 1181, startPoint y: 550, endPoint x: 473, endPoint y: 313, distance: 745.9
click at [473, 313] on div "Website Visitor Assign user Mike Voyce Michelle Gillard Tech Admin Dan Waugh Re…" at bounding box center [838, 323] width 879 height 566
click at [767, 179] on div "Website Visitor Assign user Mike Voyce Michelle Gillard Tech Admin Dan Waugh Re…" at bounding box center [838, 323] width 879 height 566
click at [253, 131] on h4 "Website Visitor" at bounding box center [267, 127] width 190 height 15
